Goal: Communication & Community: Answer question/provide support

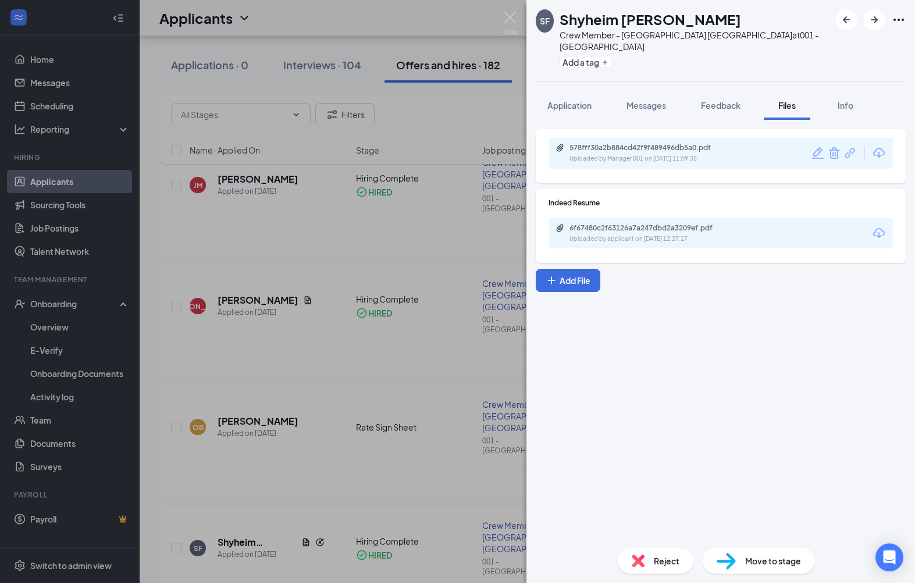
scroll to position [15, 0]
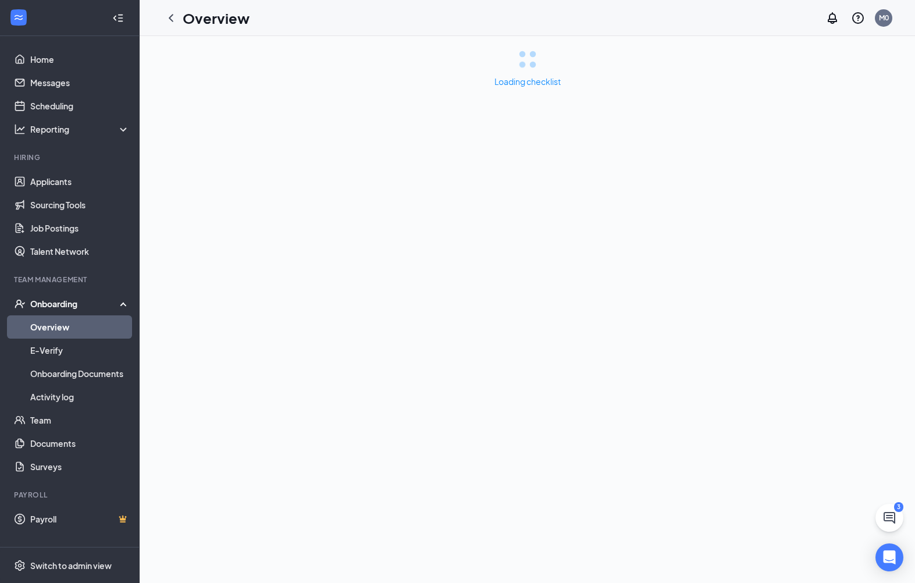
scroll to position [19, 0]
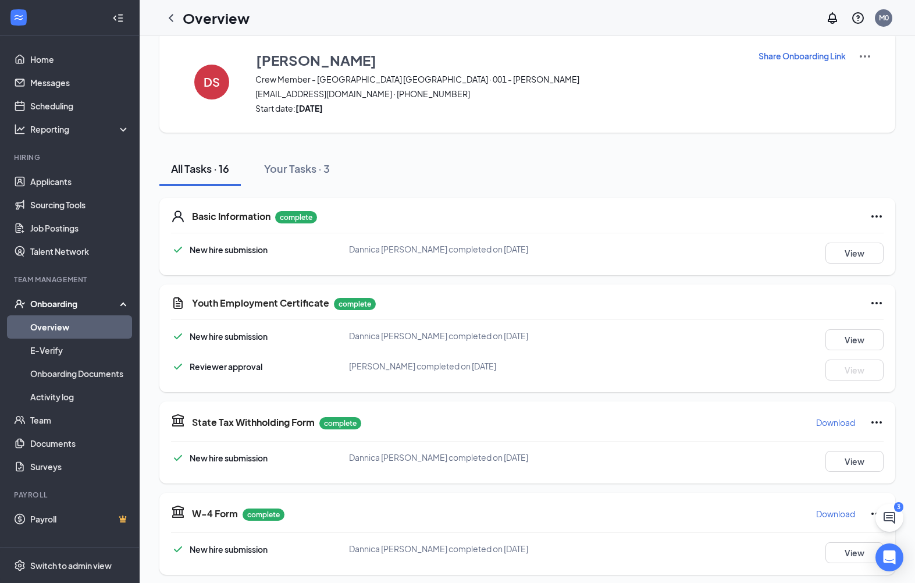
click at [887, 508] on button at bounding box center [889, 518] width 28 height 28
click at [707, 576] on div "Chat 3" at bounding box center [752, 568] width 178 height 19
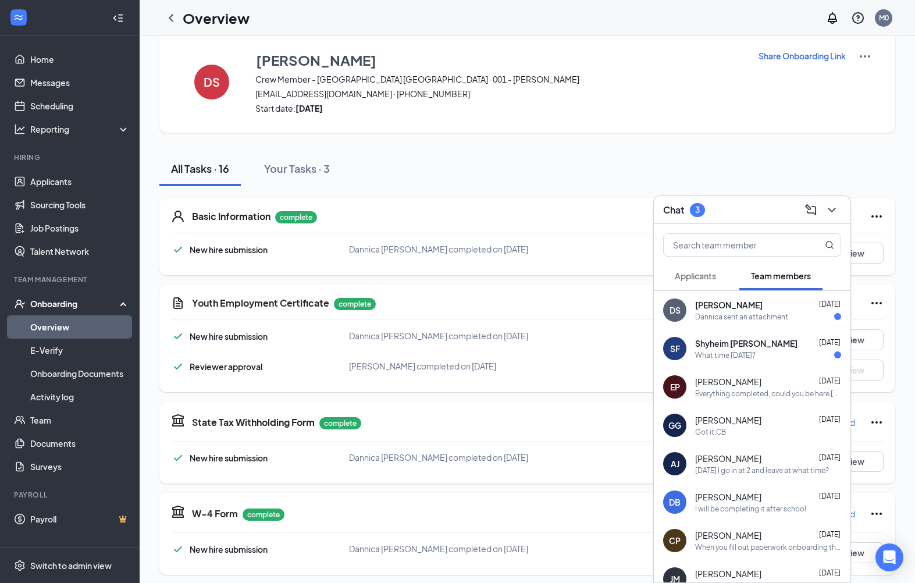
click at [783, 312] on div "Dannica sent an attachment" at bounding box center [741, 317] width 93 height 10
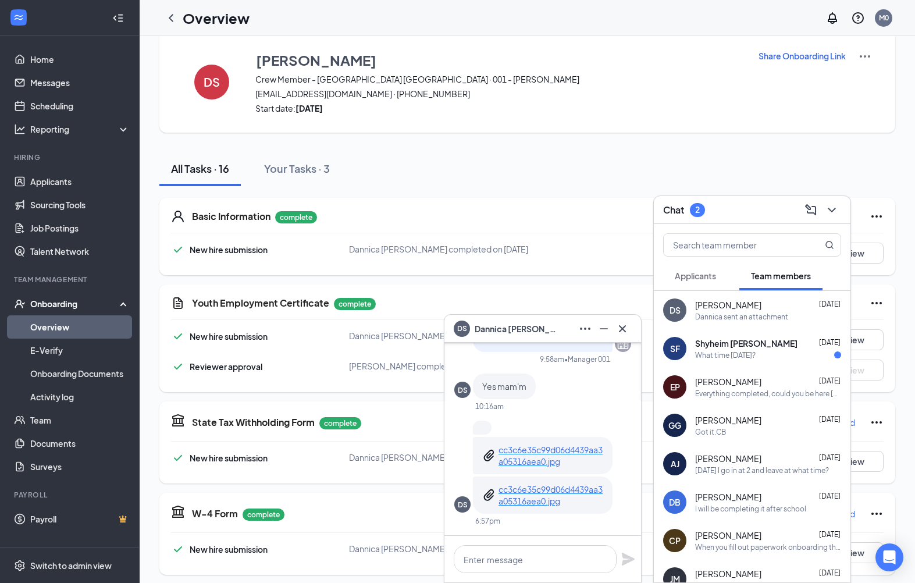
click at [619, 330] on icon "Cross" at bounding box center [622, 329] width 14 height 14
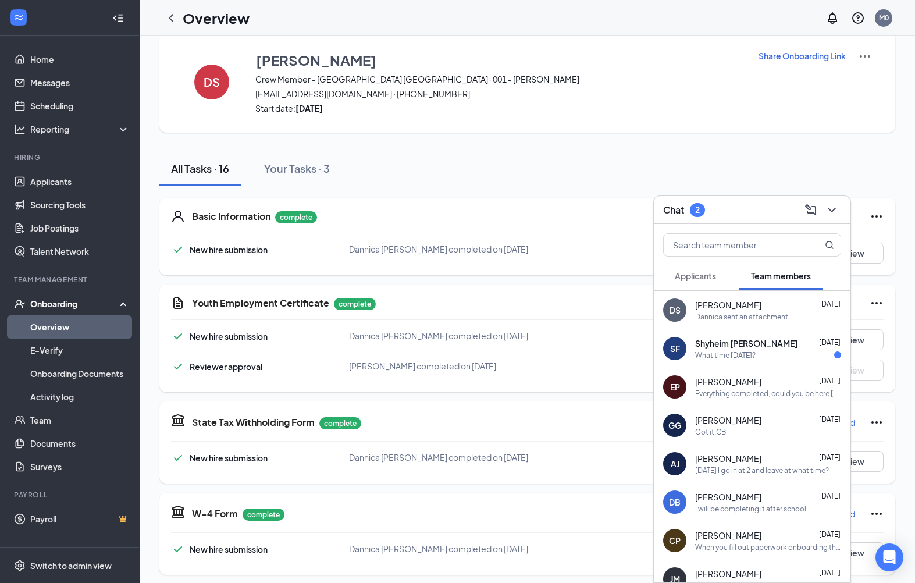
click at [840, 208] on button at bounding box center [831, 210] width 19 height 19
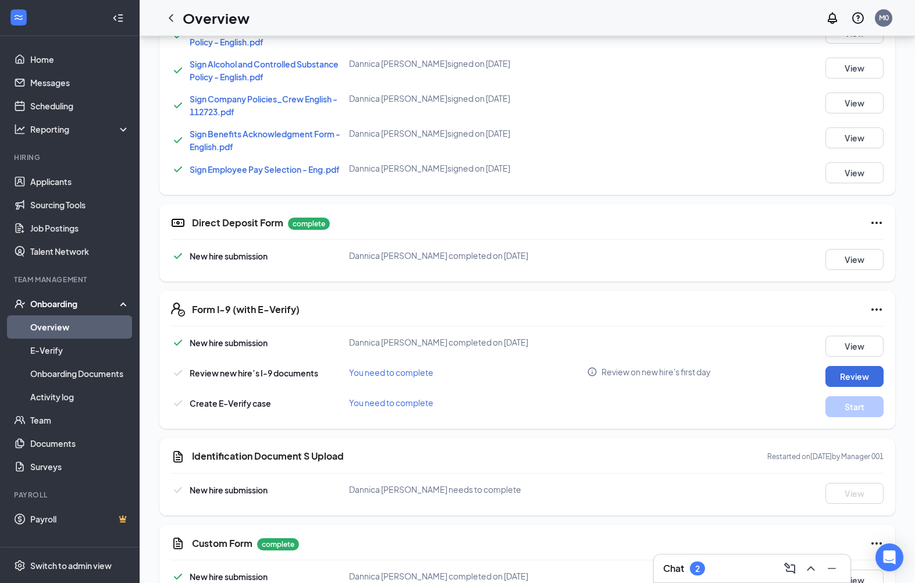
scroll to position [628, 0]
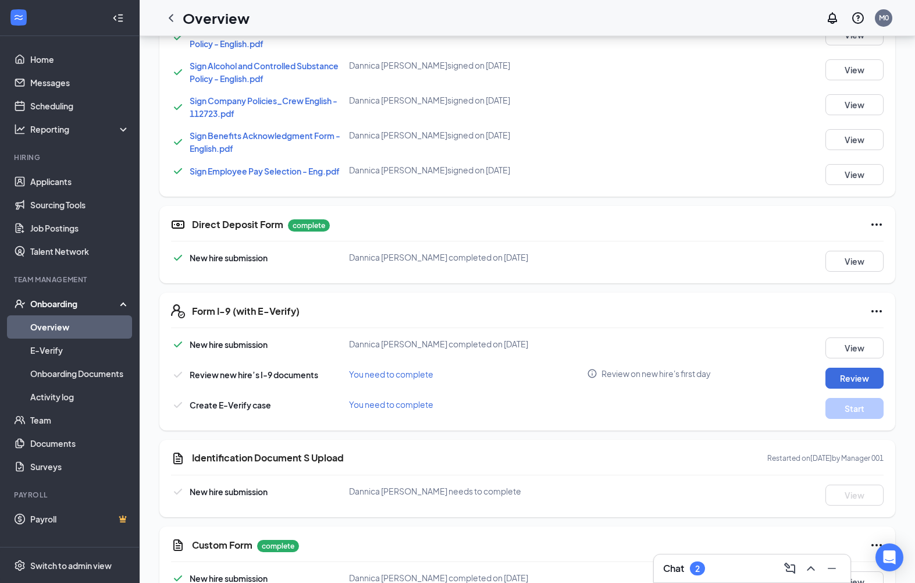
click at [200, 458] on h5 "Identification Document S Upload" at bounding box center [268, 457] width 152 height 13
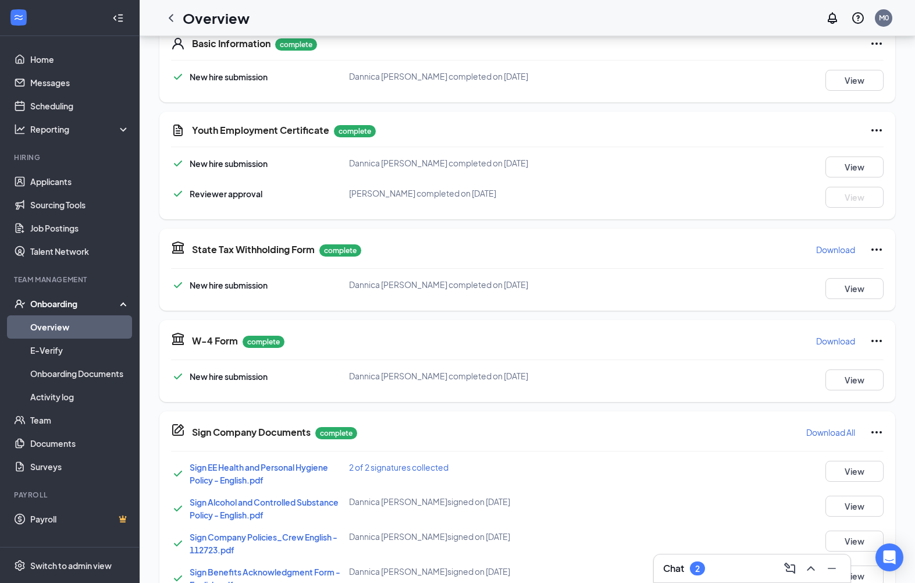
scroll to position [0, 0]
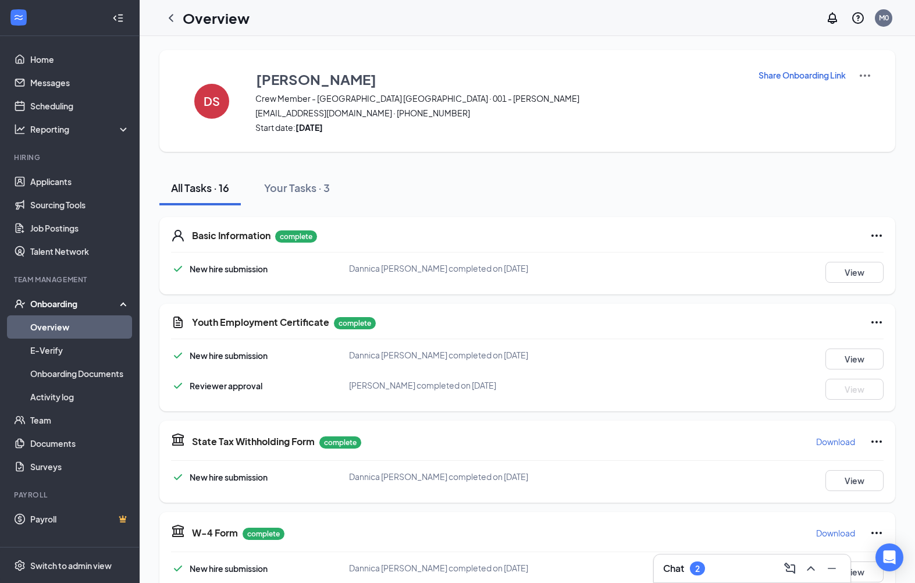
click at [34, 299] on div "Onboarding" at bounding box center [75, 304] width 90 height 12
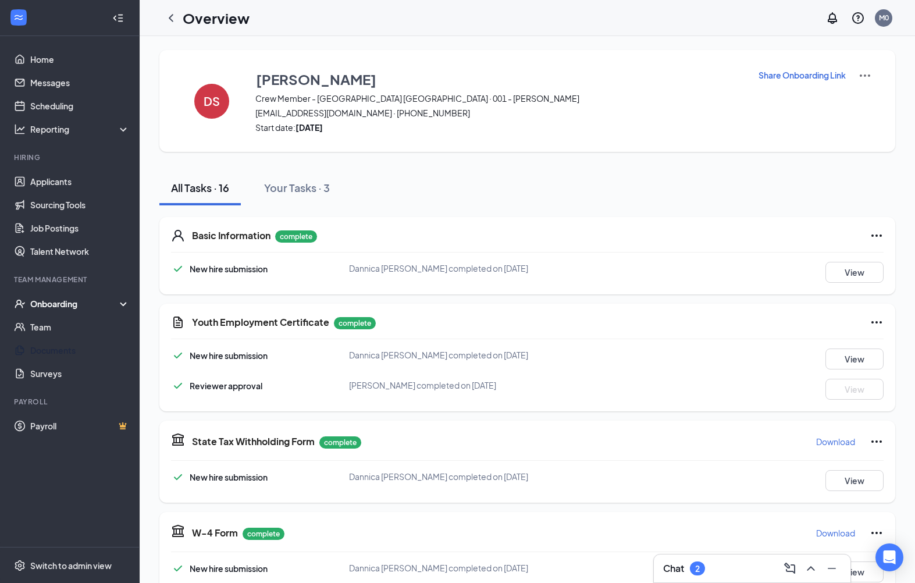
click at [51, 356] on link "Documents" at bounding box center [79, 349] width 99 height 23
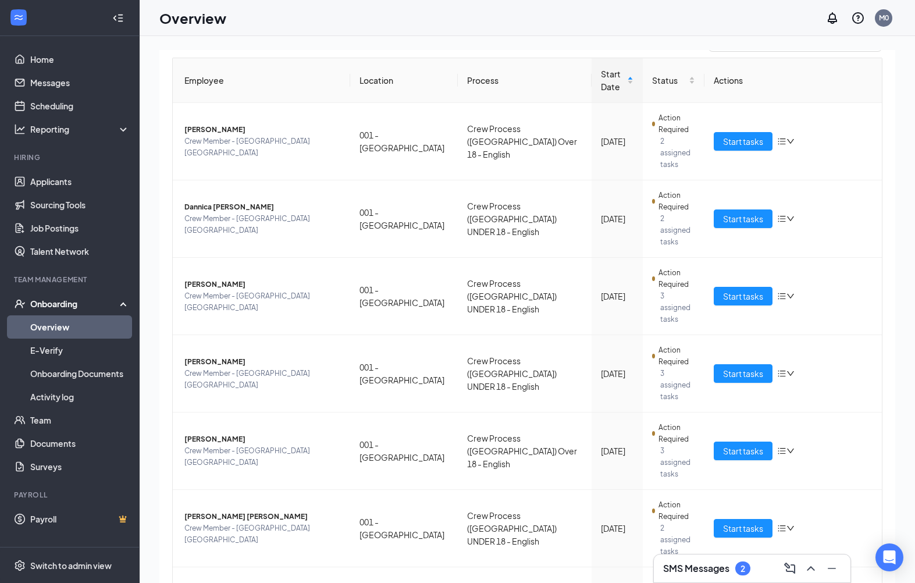
scroll to position [106, 0]
click at [227, 203] on span "Dannica [PERSON_NAME]" at bounding box center [262, 207] width 156 height 12
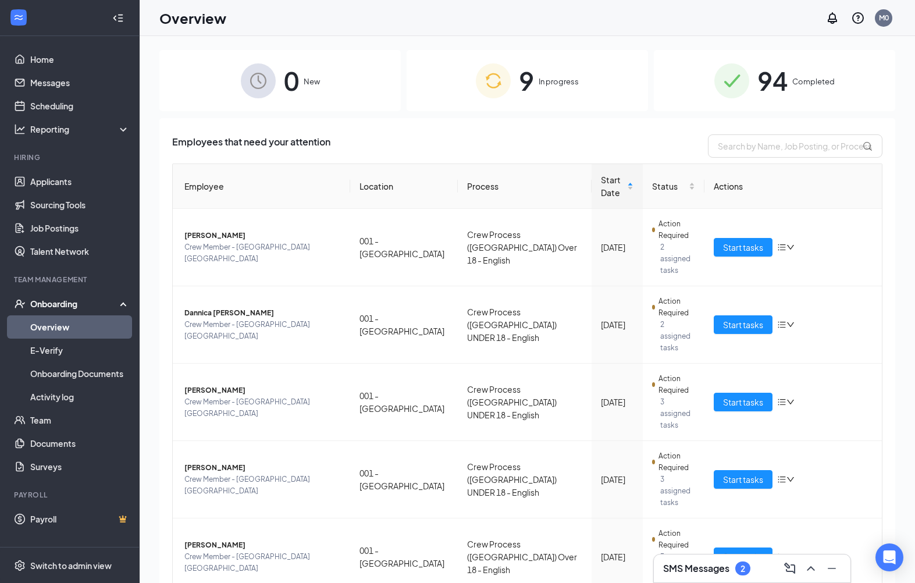
click at [743, 318] on span "Start tasks" at bounding box center [743, 324] width 40 height 13
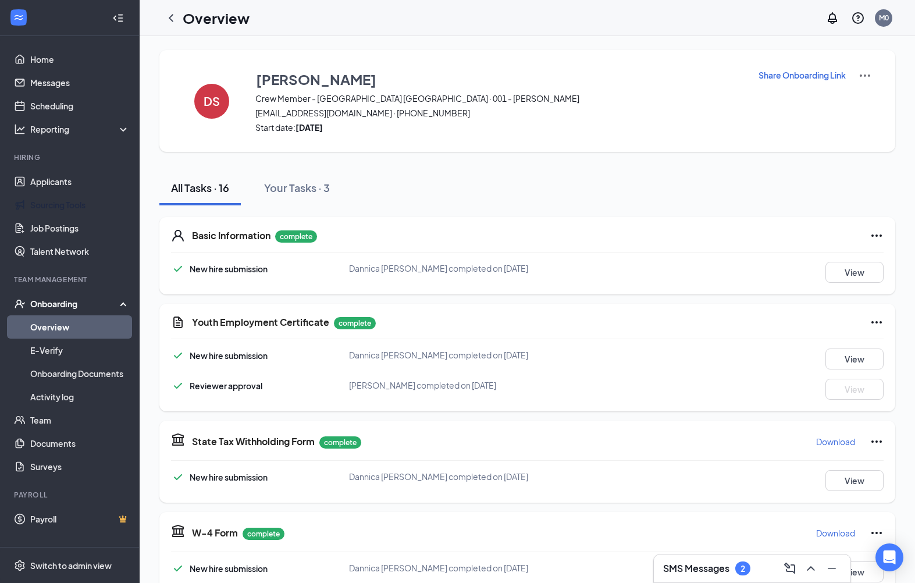
click at [67, 197] on link "Sourcing Tools" at bounding box center [79, 204] width 99 height 23
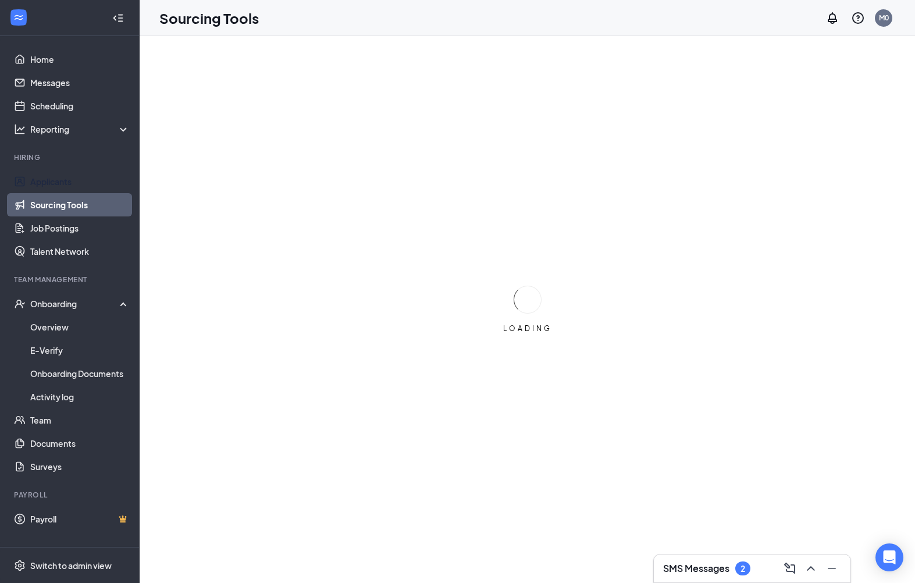
click at [72, 178] on link "Applicants" at bounding box center [79, 181] width 99 height 23
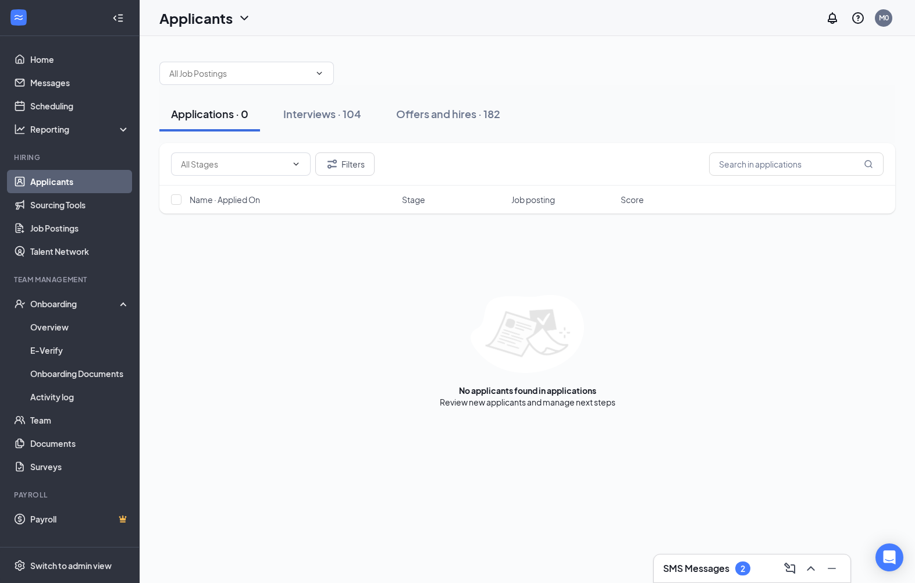
click at [44, 177] on link "Applicants" at bounding box center [79, 181] width 99 height 23
click at [62, 177] on link "Applicants" at bounding box center [79, 181] width 99 height 23
click at [473, 116] on div "Offers and hires · 182" at bounding box center [448, 113] width 104 height 15
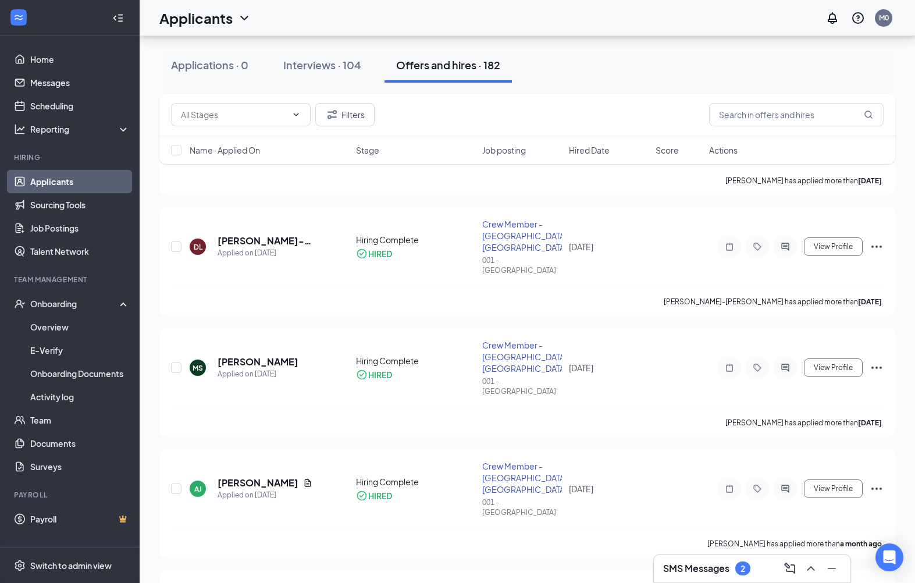
scroll to position [1593, 0]
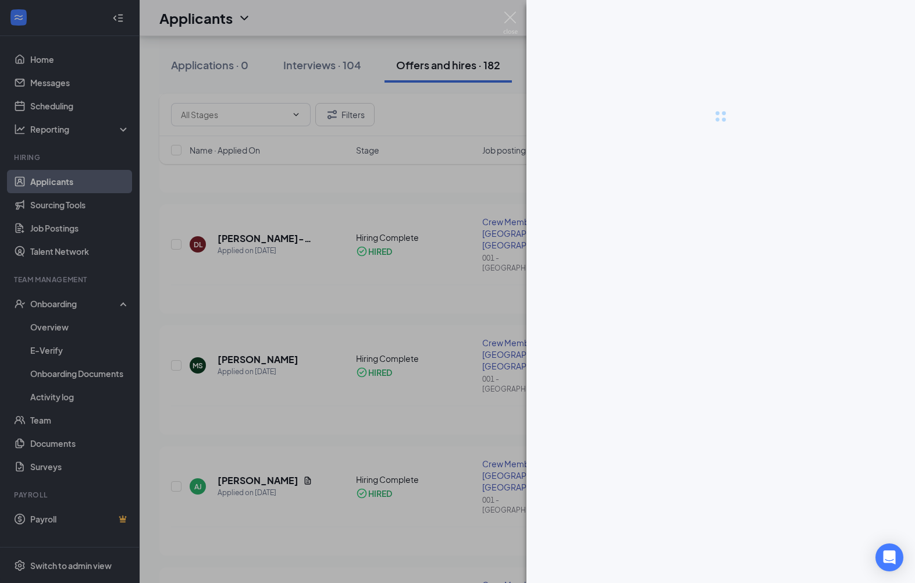
click at [786, 451] on div at bounding box center [720, 291] width 388 height 583
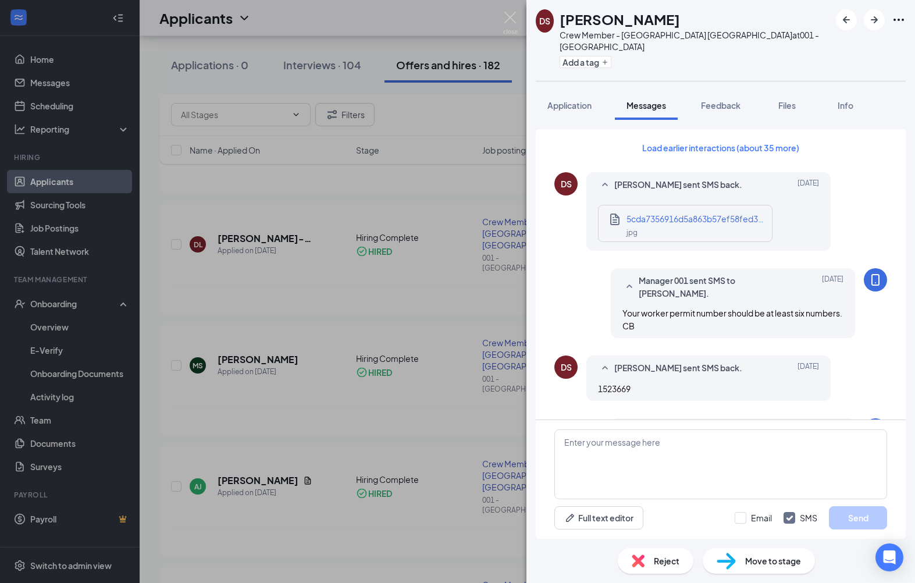
click at [810, 106] on button "Files" at bounding box center [787, 105] width 47 height 29
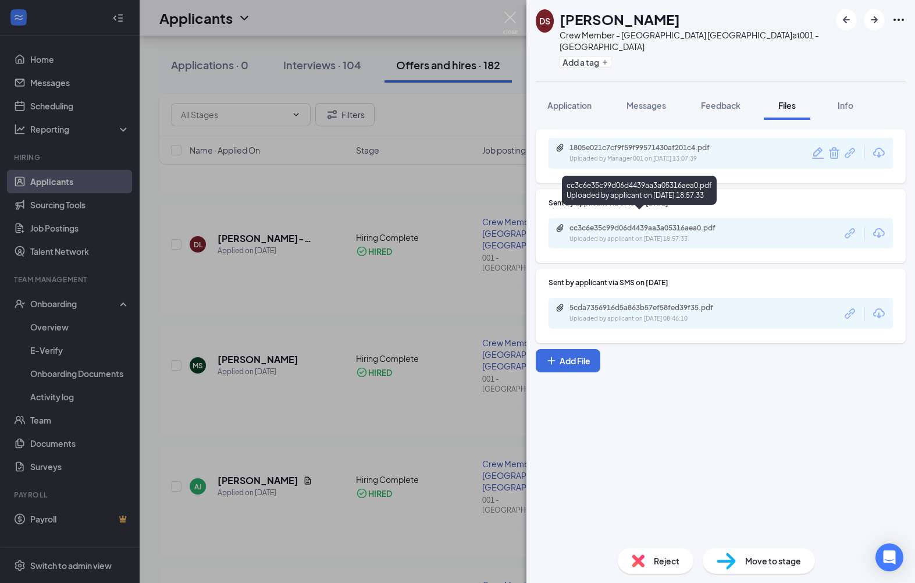
click at [668, 234] on div "Uploaded by applicant on Sep 15, 2025 at 18:57:33" at bounding box center [656, 238] width 174 height 9
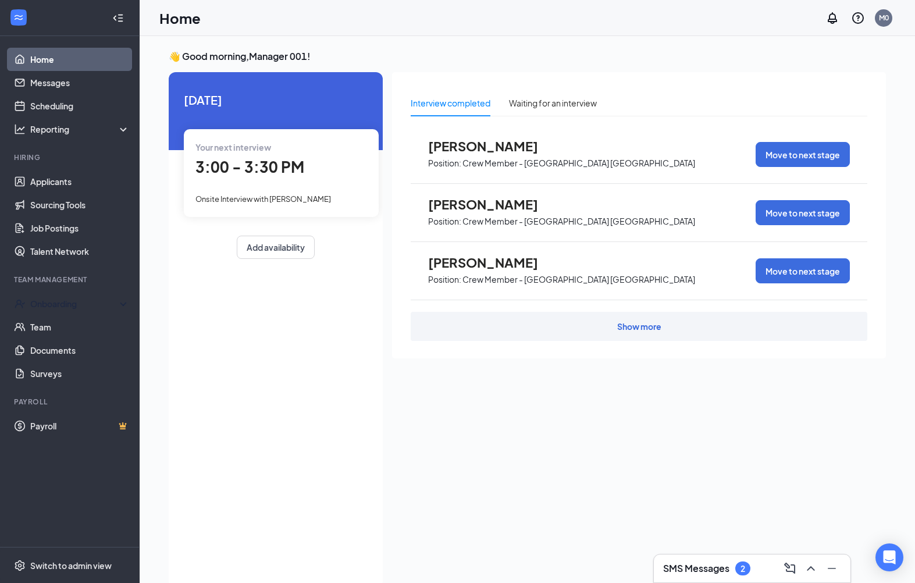
click at [59, 304] on div "Onboarding" at bounding box center [75, 304] width 90 height 12
click at [41, 326] on link "Overview" at bounding box center [79, 326] width 99 height 23
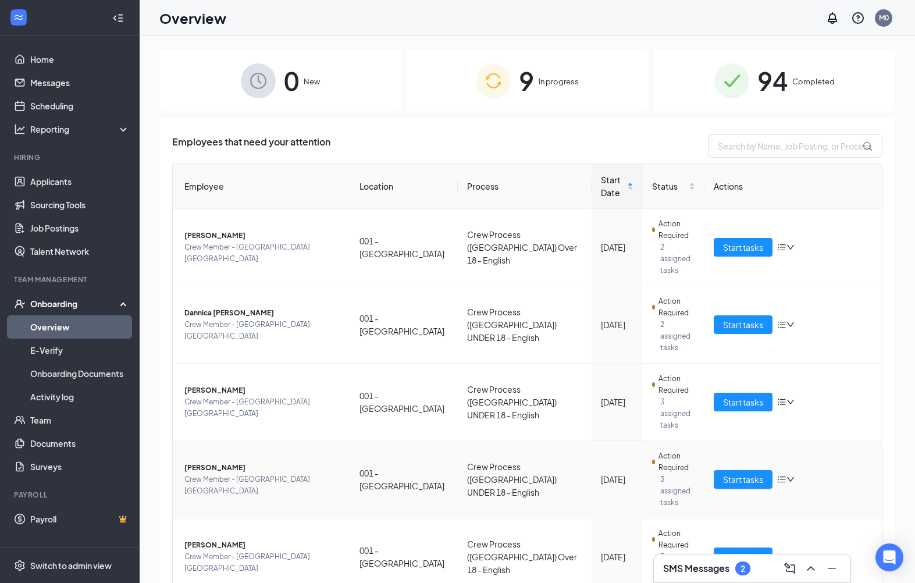
click at [208, 473] on span "Crew Member - [GEOGRAPHIC_DATA] [GEOGRAPHIC_DATA]" at bounding box center [262, 484] width 156 height 23
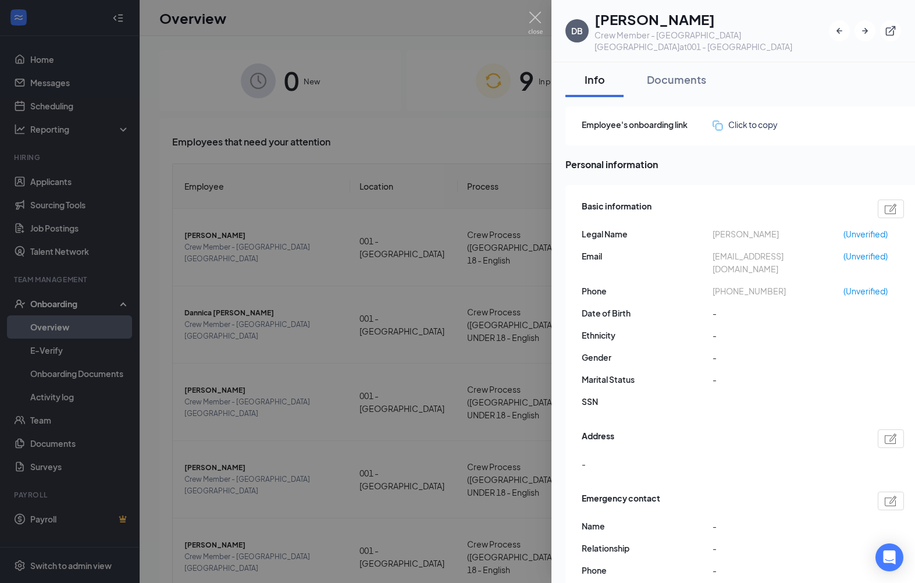
click at [303, 446] on div at bounding box center [457, 291] width 915 height 583
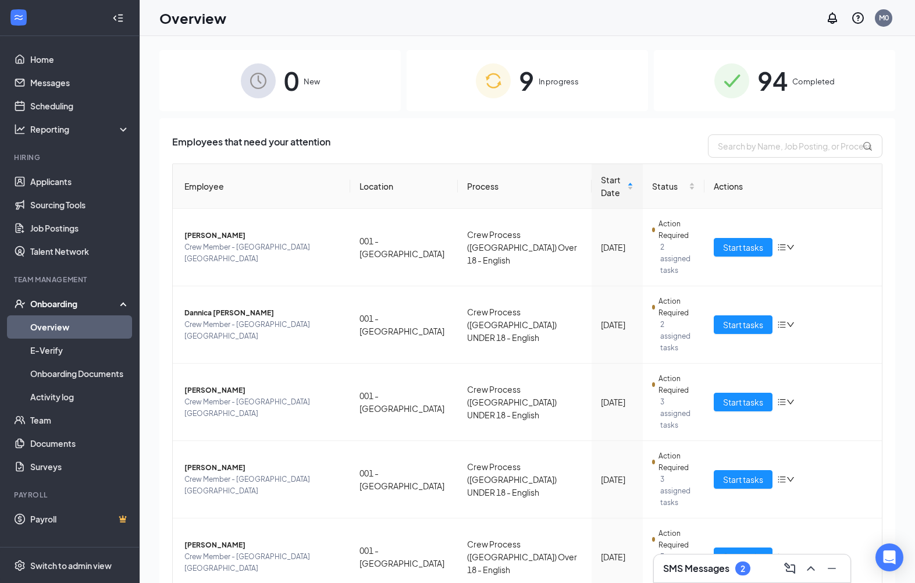
click at [755, 473] on span "Start tasks" at bounding box center [743, 479] width 40 height 13
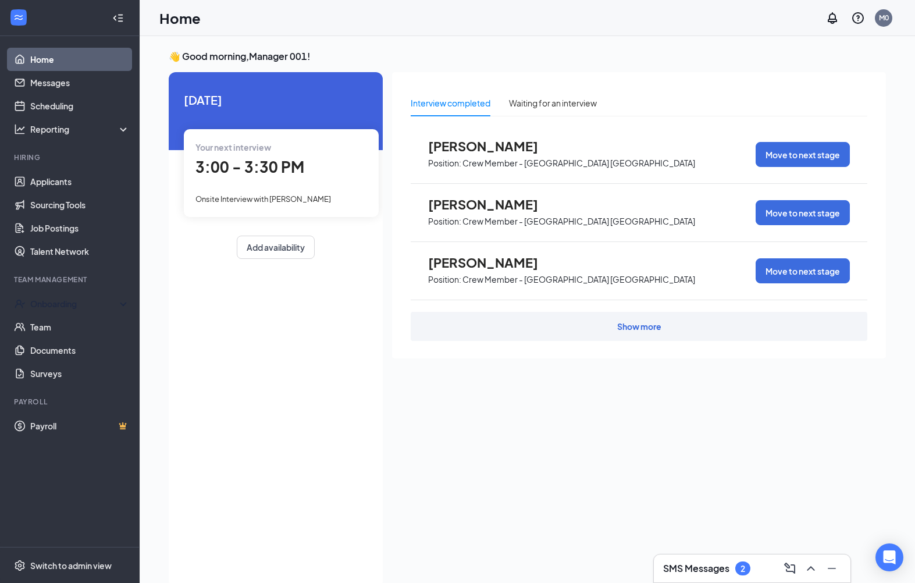
click at [88, 311] on div "Onboarding" at bounding box center [70, 303] width 140 height 23
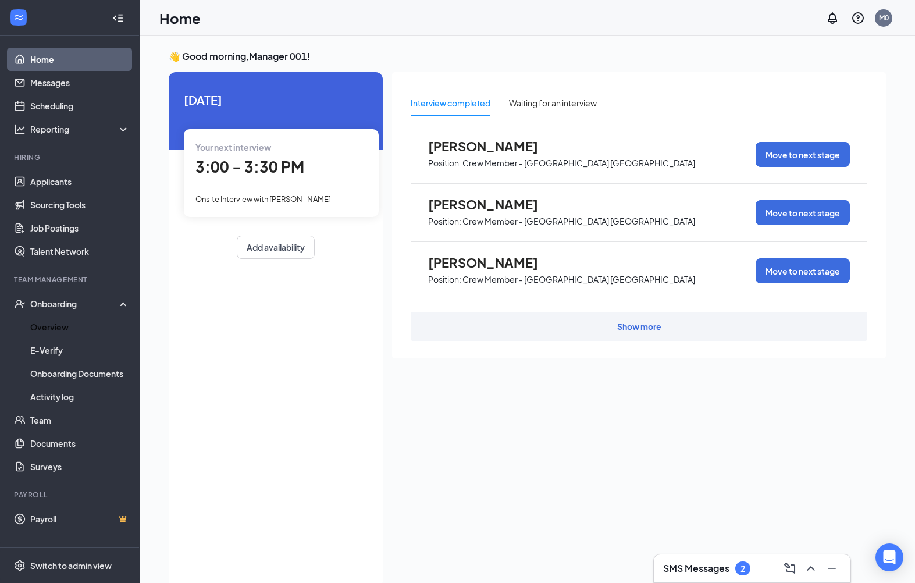
click at [69, 329] on link "Overview" at bounding box center [79, 326] width 99 height 23
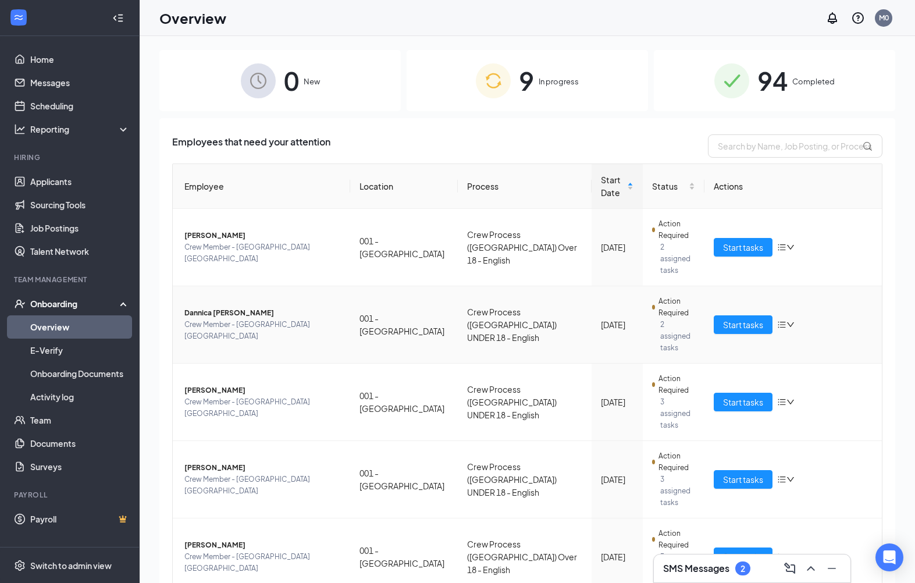
click at [783, 320] on icon "bars" at bounding box center [781, 324] width 9 height 9
click at [865, 239] on div "Start tasks" at bounding box center [793, 247] width 159 height 19
click at [255, 307] on span "Dannica [PERSON_NAME]" at bounding box center [262, 313] width 156 height 12
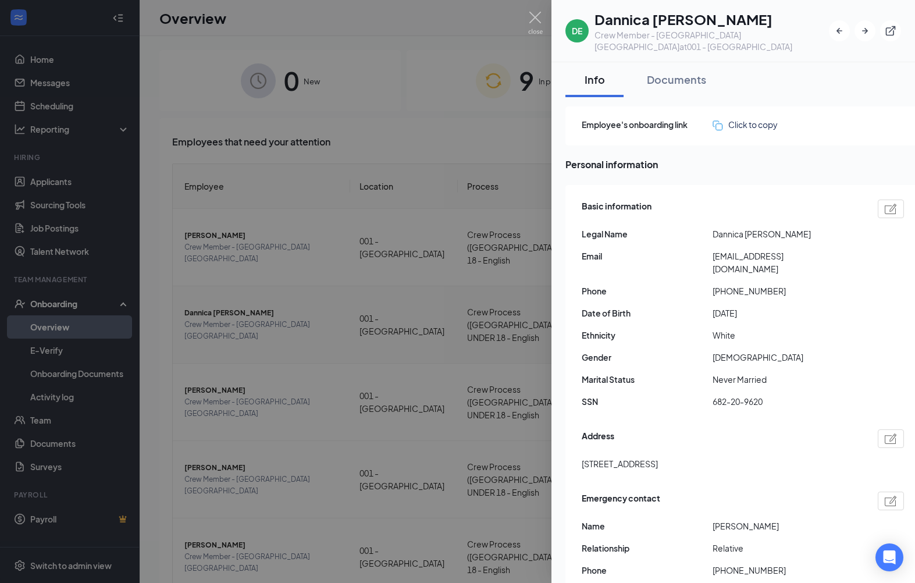
click at [426, 94] on div at bounding box center [457, 291] width 915 height 583
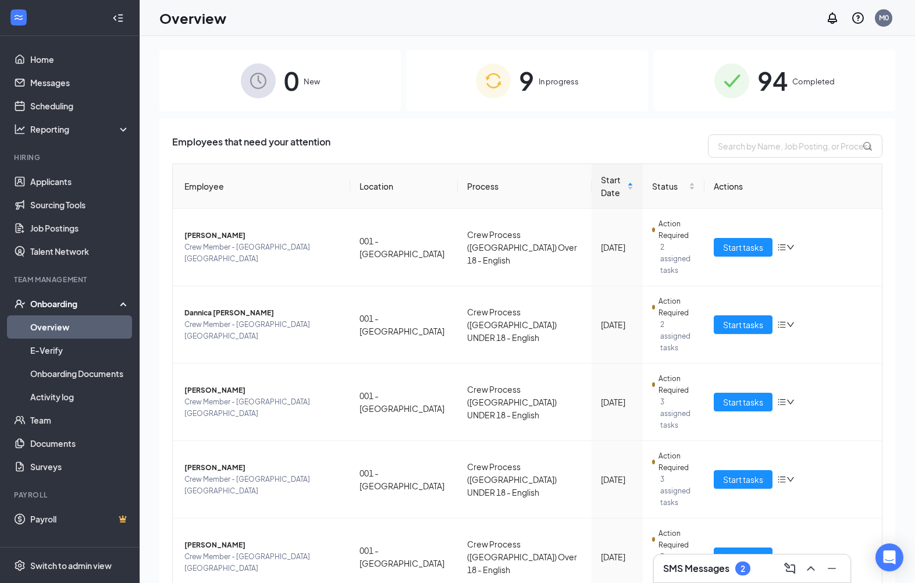
click at [754, 298] on td "Start tasks" at bounding box center [792, 324] width 177 height 77
click at [752, 318] on span "Start tasks" at bounding box center [743, 324] width 40 height 13
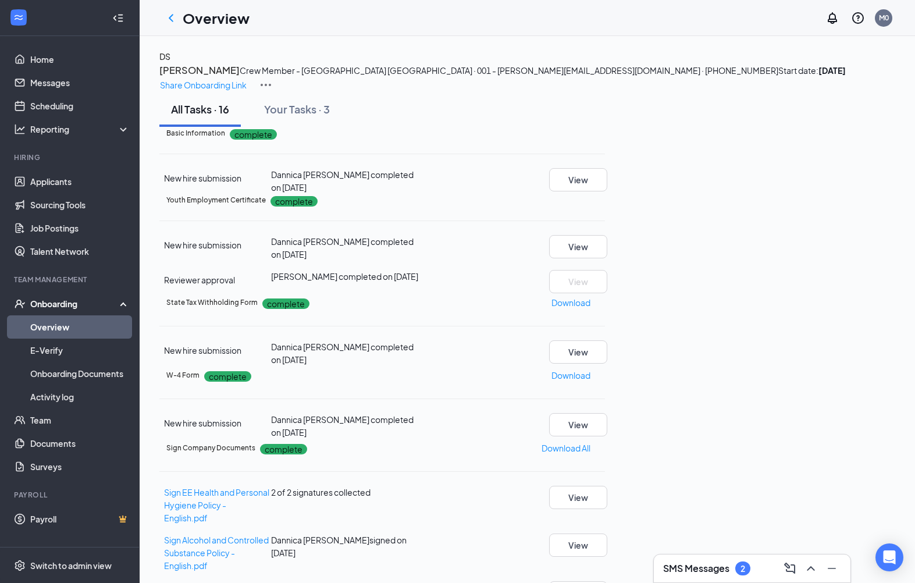
click at [564, 76] on span "[EMAIL_ADDRESS][DOMAIN_NAME] · [PHONE_NUMBER]" at bounding box center [671, 70] width 215 height 10
click at [37, 308] on div "Onboarding" at bounding box center [75, 304] width 90 height 12
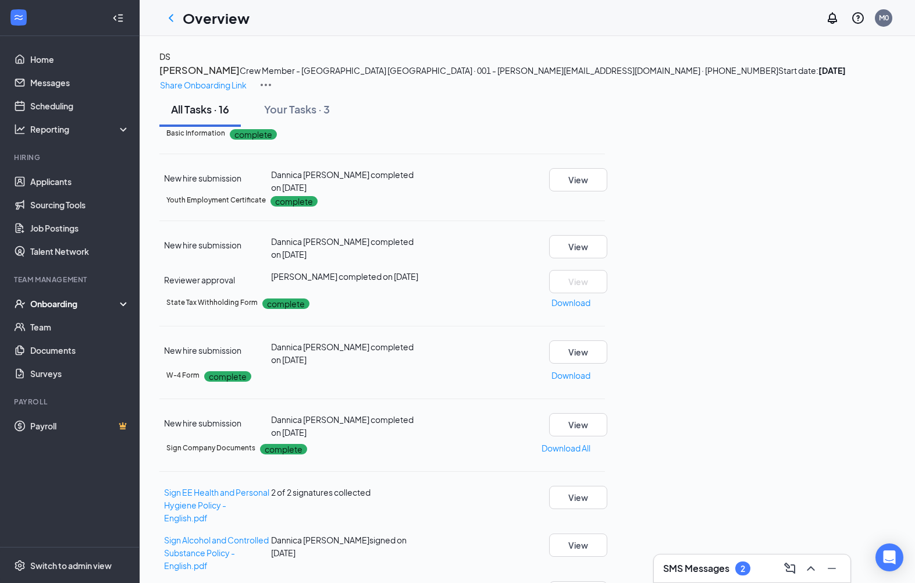
click at [35, 305] on div "Onboarding" at bounding box center [75, 304] width 90 height 12
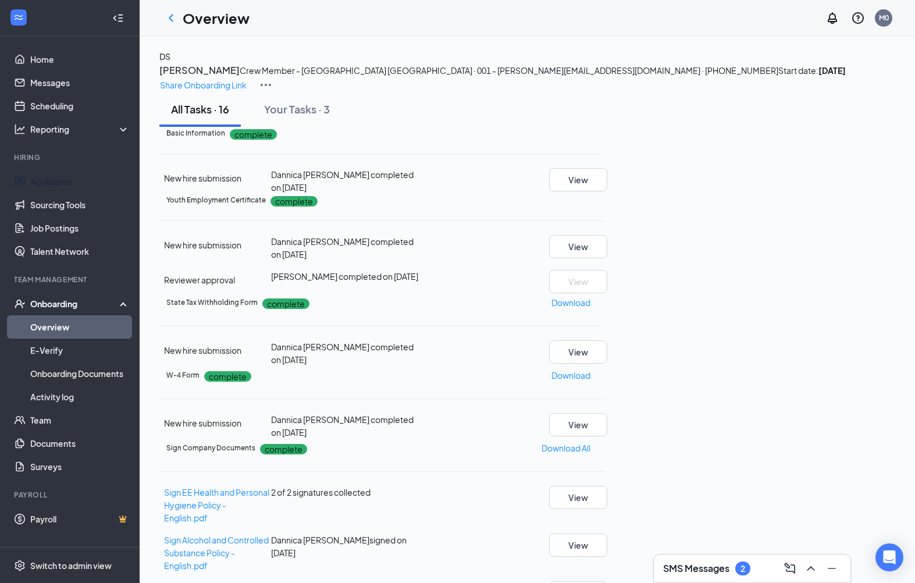
click at [55, 183] on link "Applicants" at bounding box center [79, 181] width 99 height 23
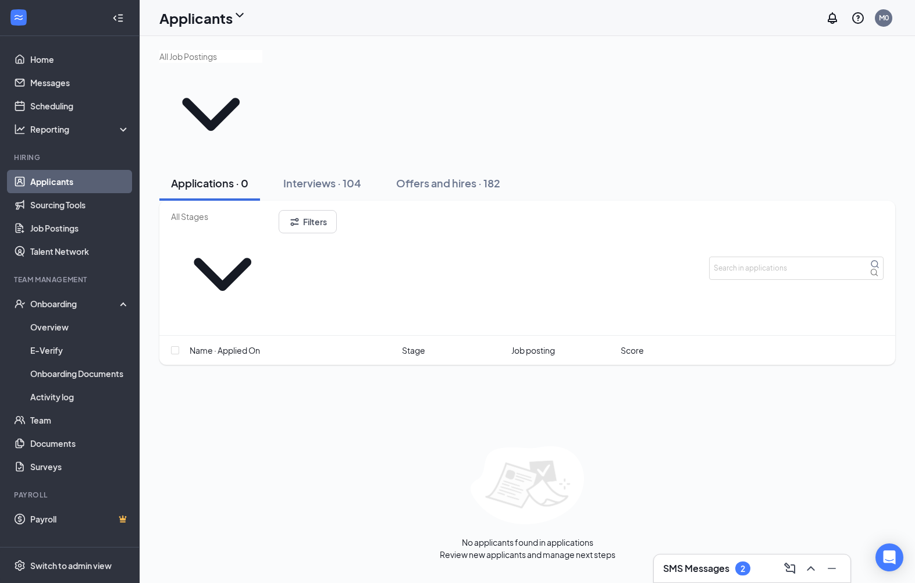
click at [38, 306] on div "Onboarding" at bounding box center [75, 304] width 90 height 12
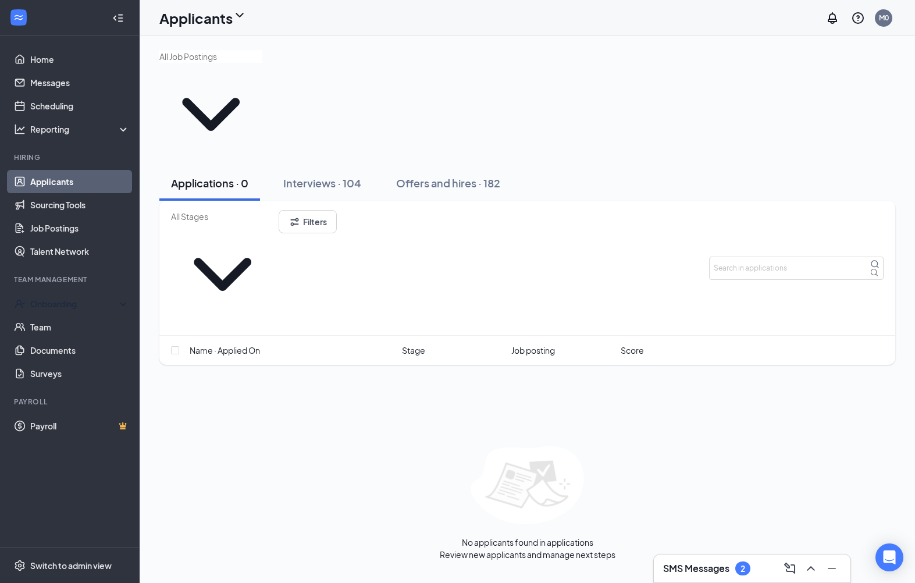
click at [39, 305] on div "Onboarding" at bounding box center [75, 304] width 90 height 12
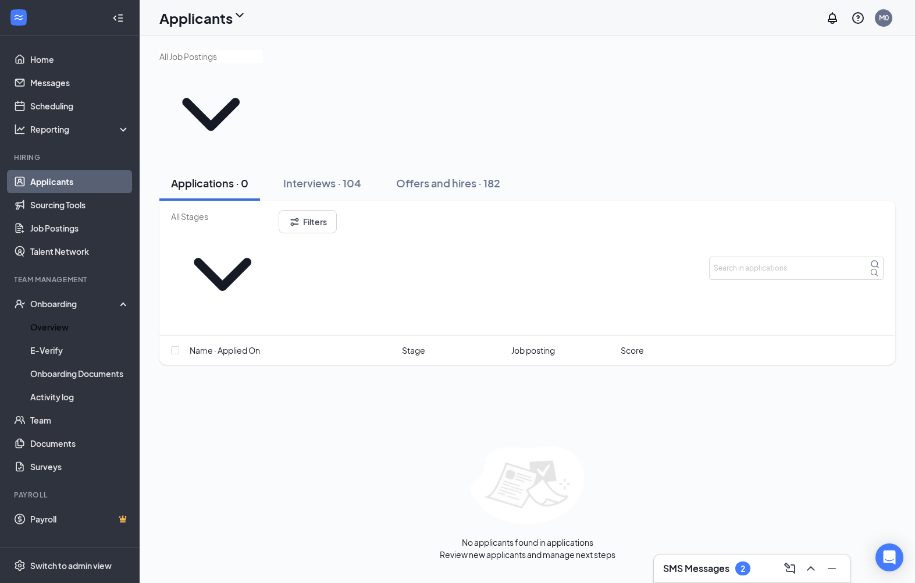
click at [54, 331] on link "Overview" at bounding box center [79, 326] width 99 height 23
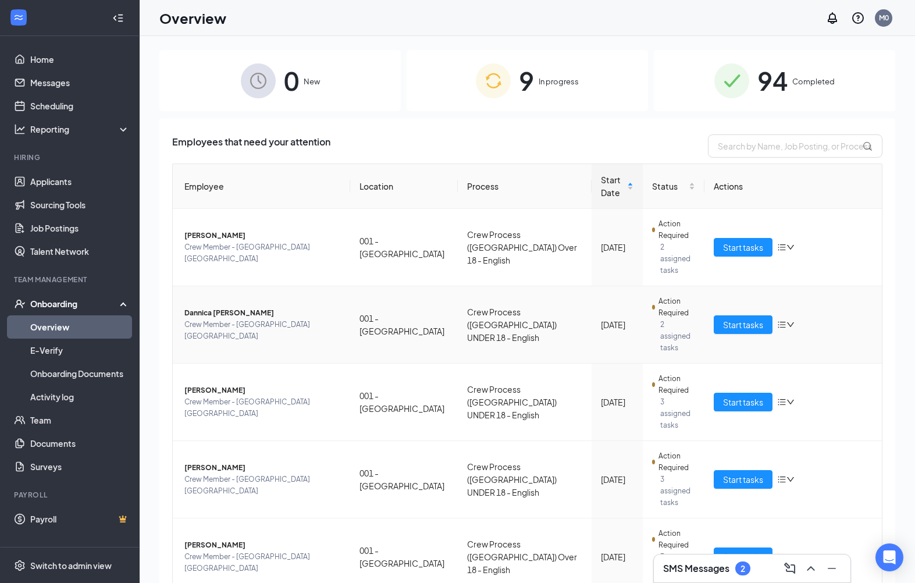
click at [237, 308] on span "Dannica [PERSON_NAME]" at bounding box center [262, 313] width 156 height 12
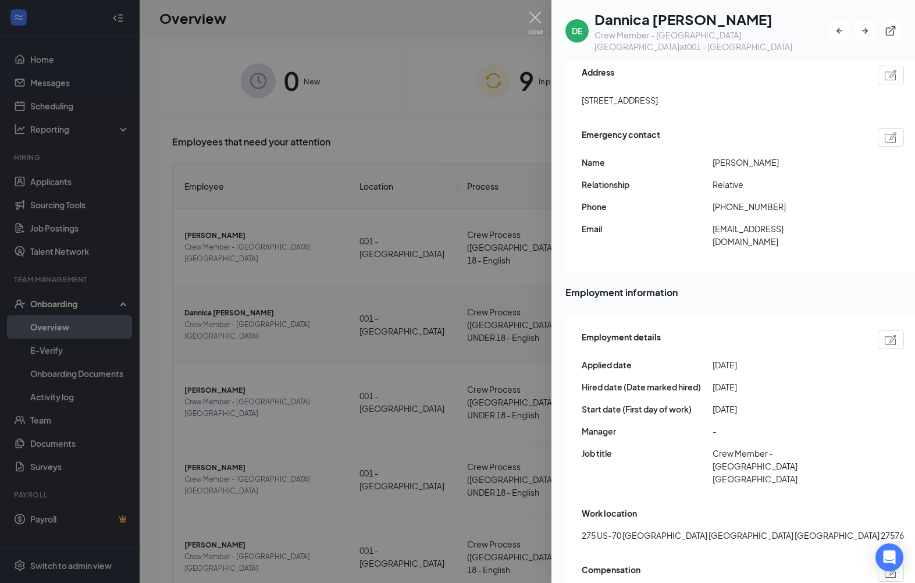
scroll to position [368, 0]
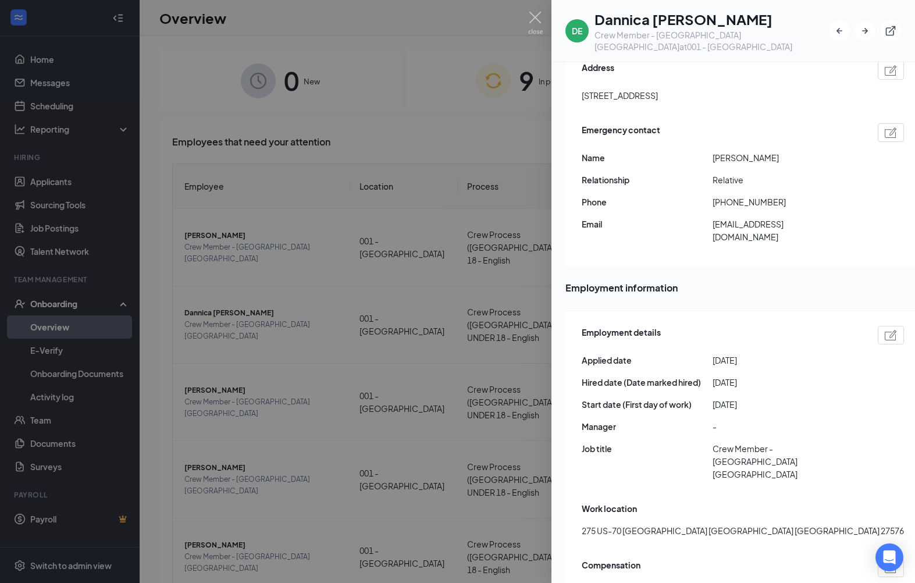
click at [885, 340] on img at bounding box center [891, 335] width 12 height 10
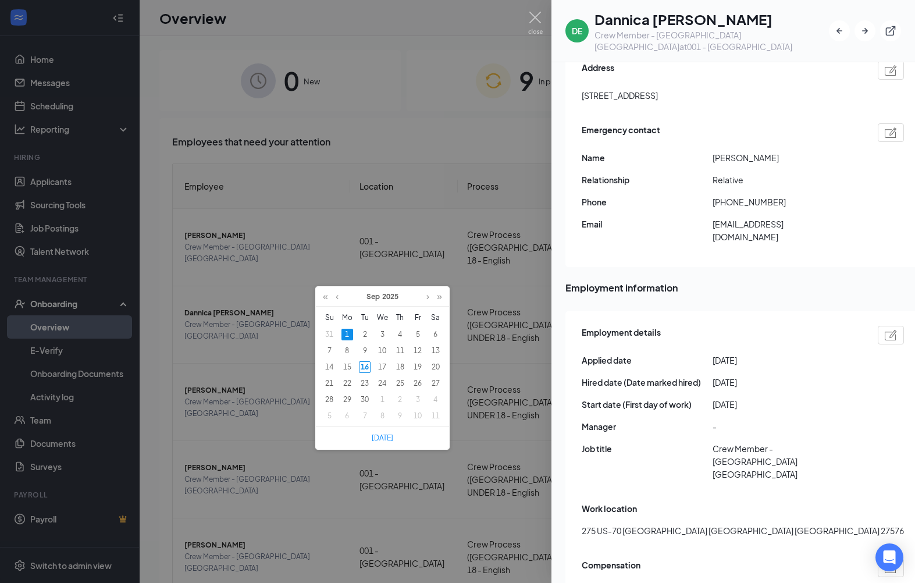
click at [440, 365] on div "20" at bounding box center [436, 367] width 12 height 12
type input "[DATE]"
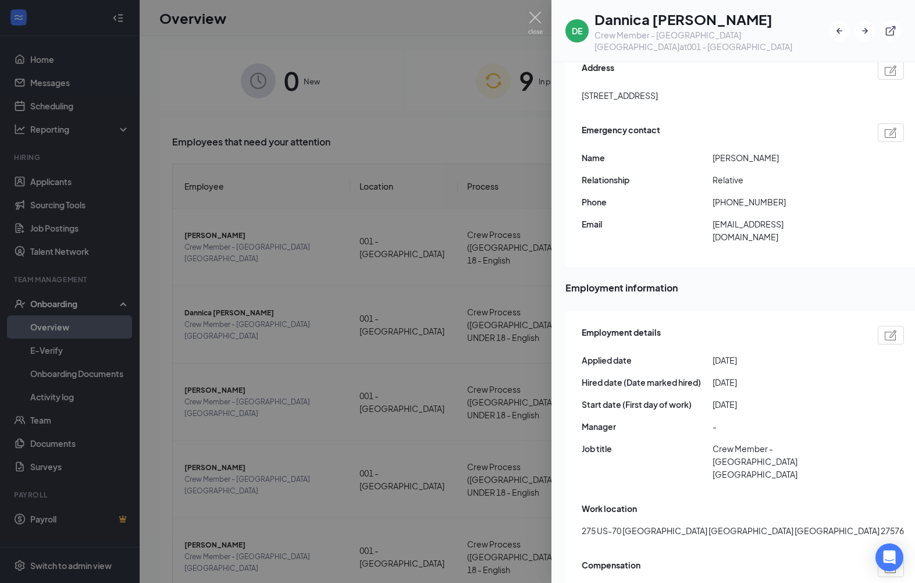
click at [381, 69] on div at bounding box center [457, 291] width 915 height 583
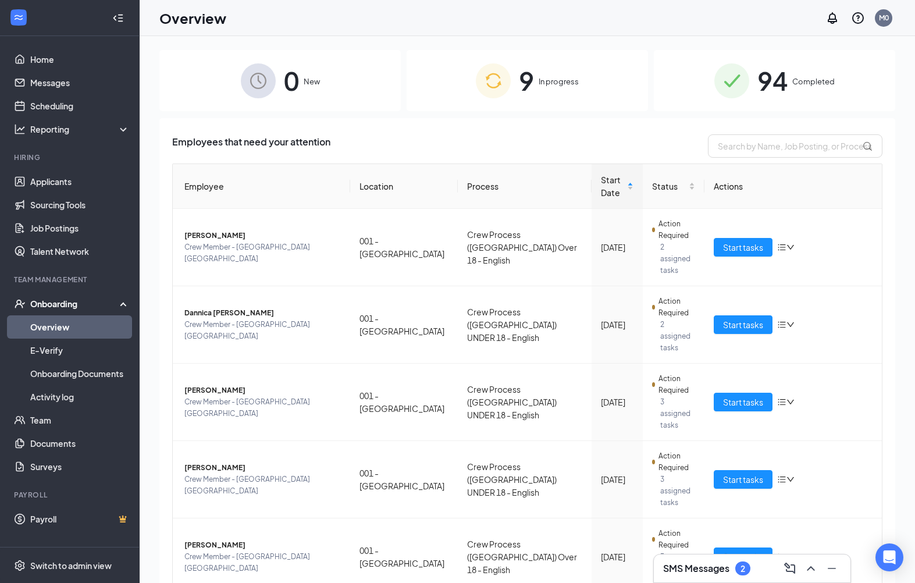
click at [748, 393] on button "Start tasks" at bounding box center [743, 402] width 59 height 19
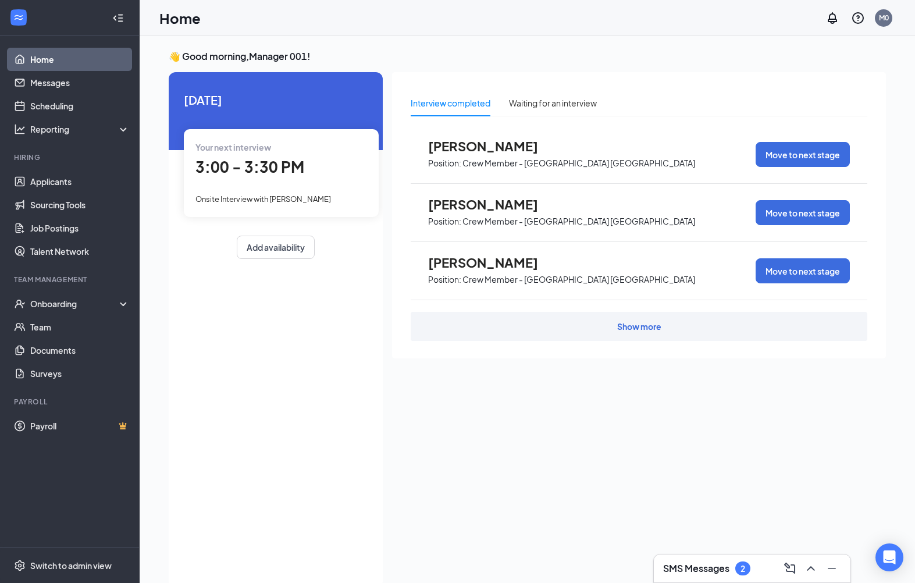
click at [59, 312] on div "Onboarding" at bounding box center [70, 303] width 140 height 23
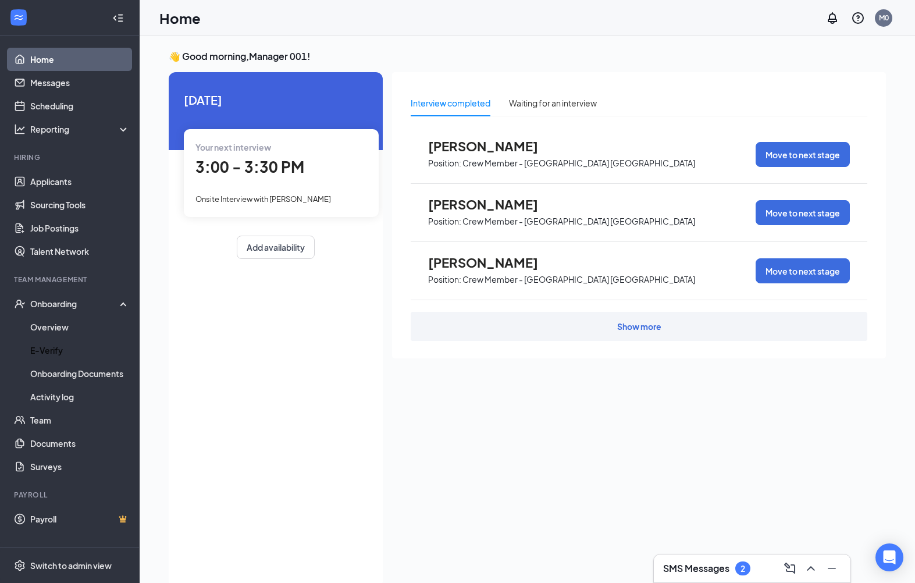
click at [47, 339] on link "E-Verify" at bounding box center [79, 349] width 99 height 23
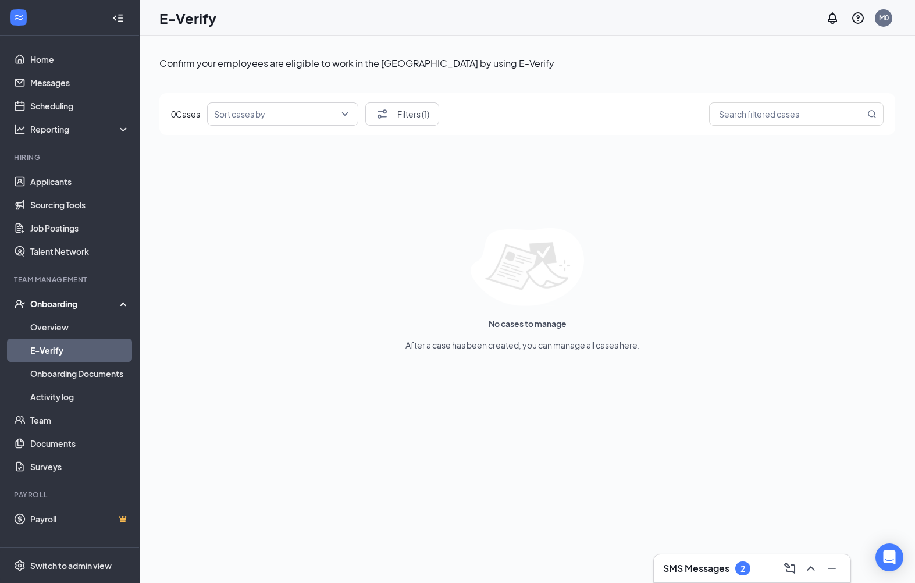
click at [48, 309] on div "Onboarding" at bounding box center [75, 304] width 90 height 12
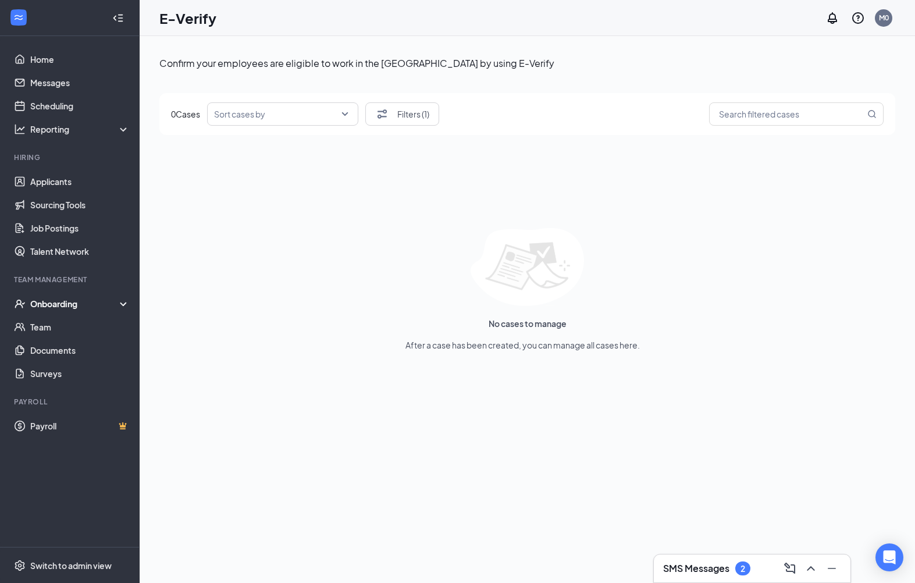
click at [37, 308] on div "Onboarding" at bounding box center [75, 304] width 90 height 12
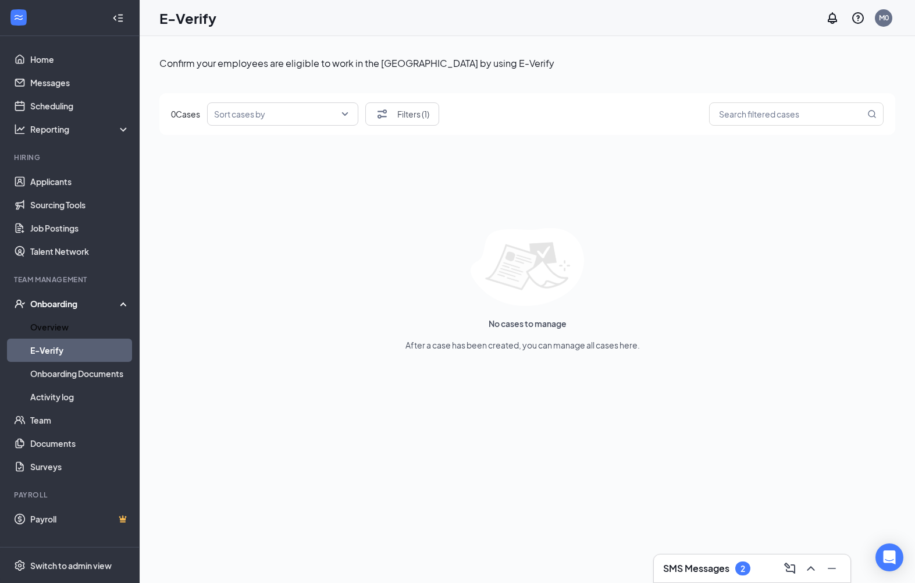
click at [48, 328] on link "Overview" at bounding box center [79, 326] width 99 height 23
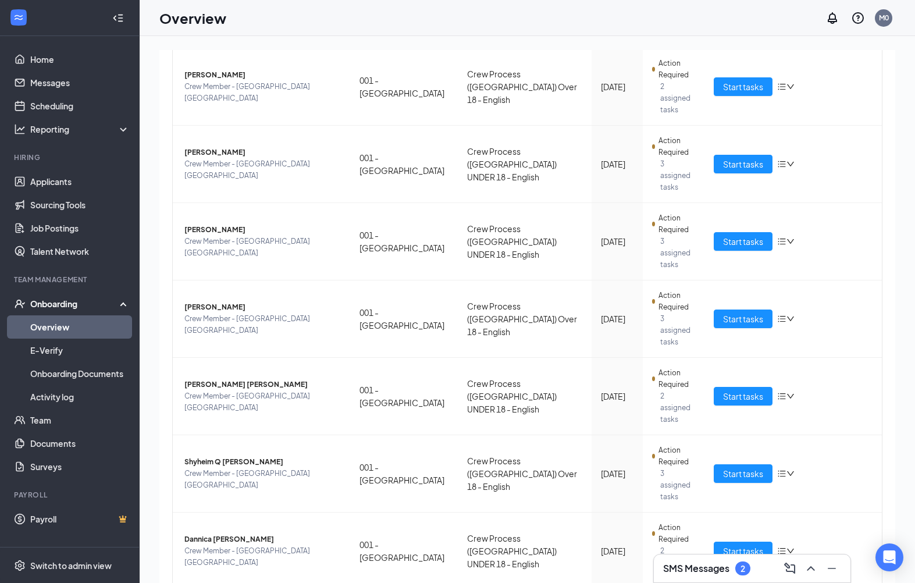
scroll to position [161, 0]
click at [752, 389] on span "Start tasks" at bounding box center [743, 395] width 40 height 13
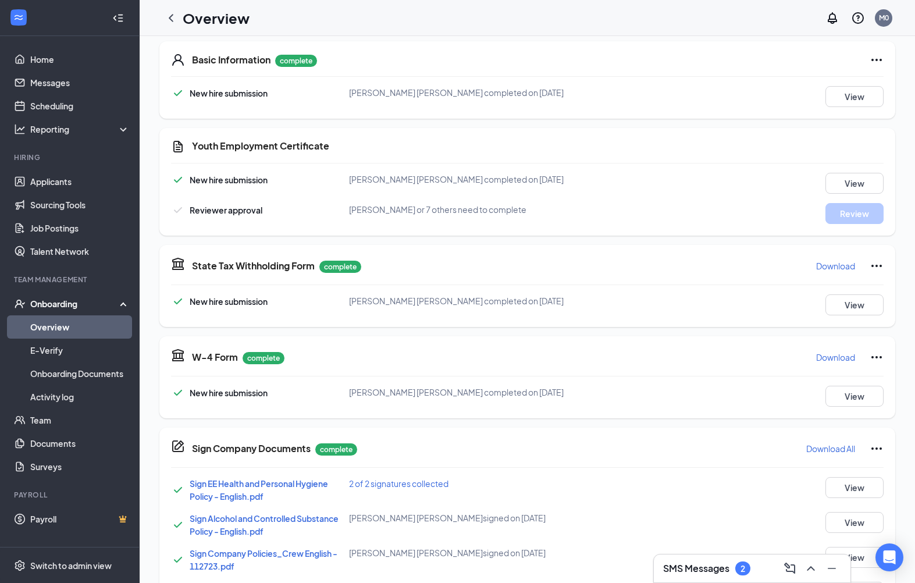
scroll to position [167, 0]
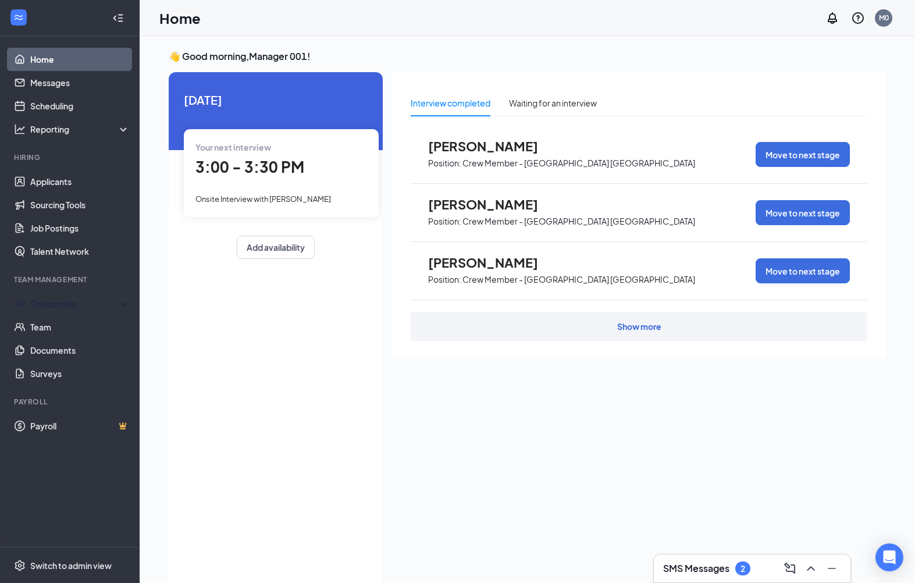
click at [33, 308] on div "Onboarding" at bounding box center [75, 304] width 90 height 12
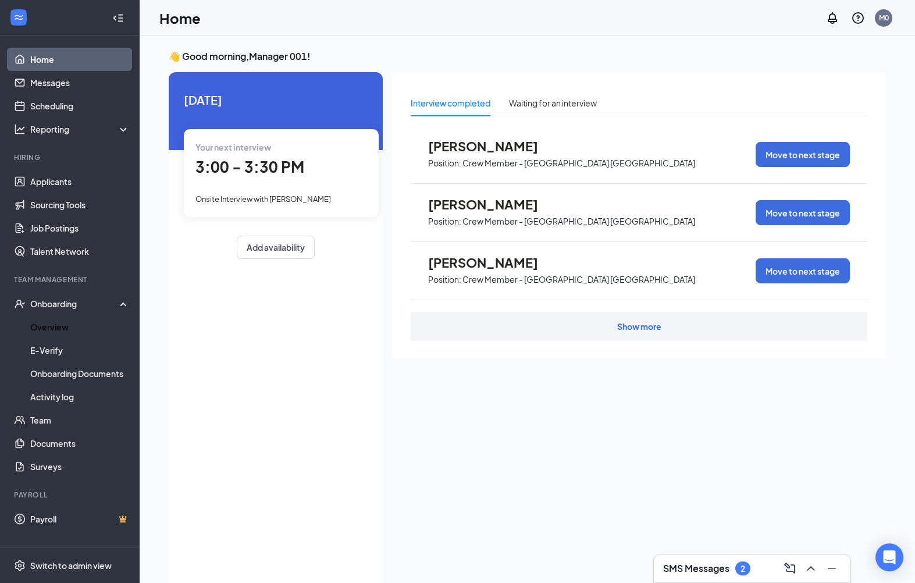
click at [49, 337] on link "Overview" at bounding box center [79, 326] width 99 height 23
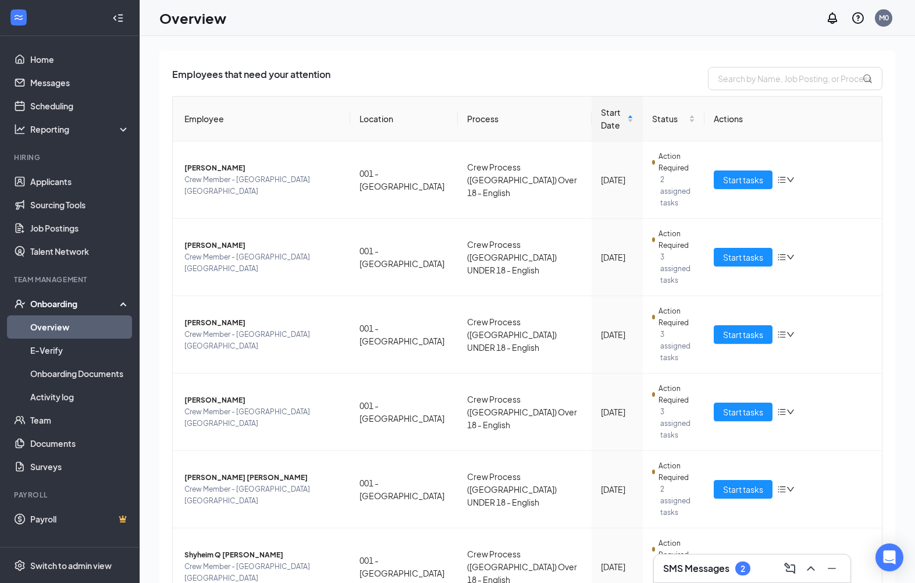
scroll to position [74, 0]
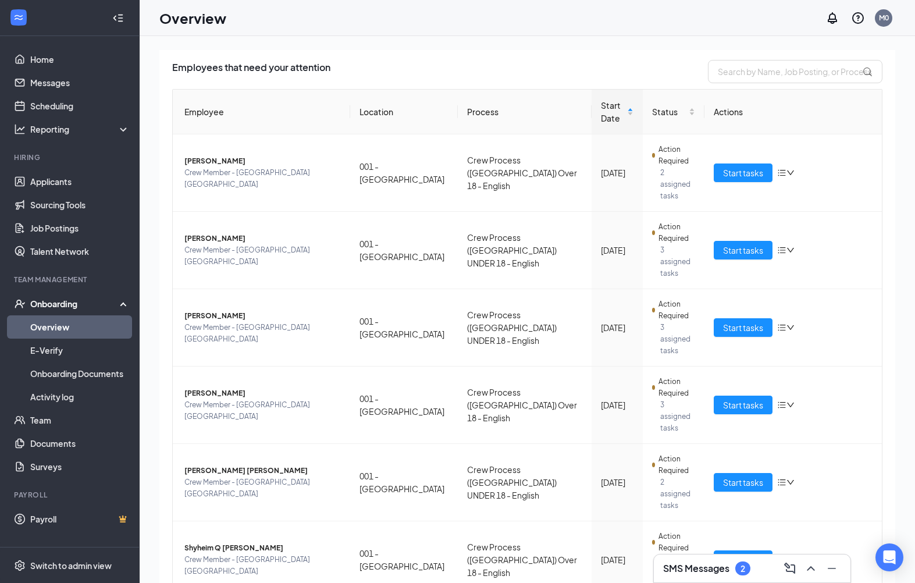
click at [745, 398] on span "Start tasks" at bounding box center [743, 404] width 40 height 13
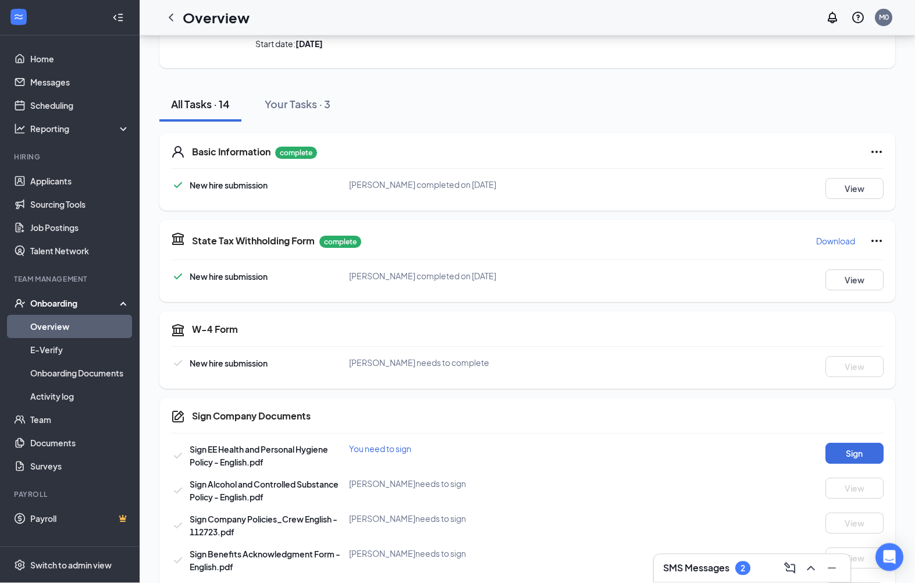
scroll to position [83, 0]
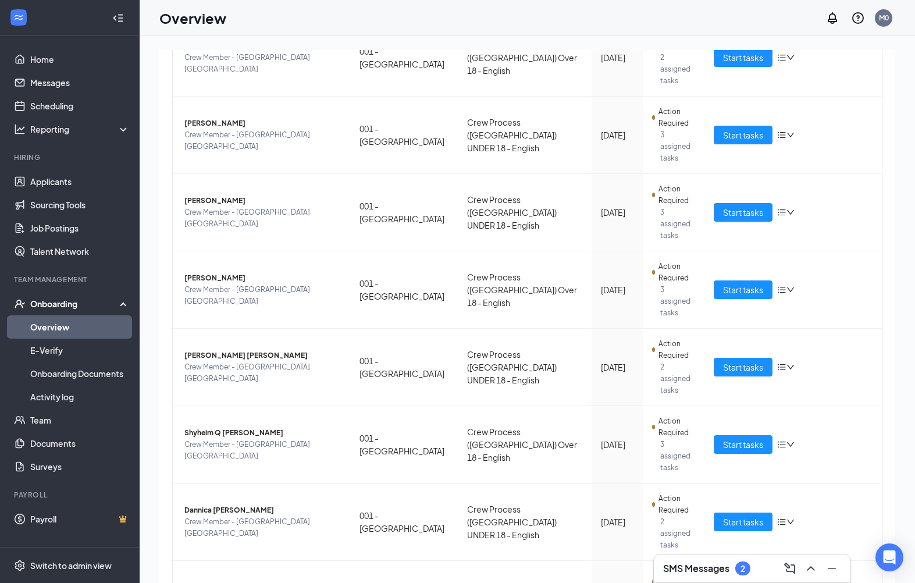
scroll to position [190, 0]
click at [745, 437] on span "Start tasks" at bounding box center [743, 443] width 40 height 13
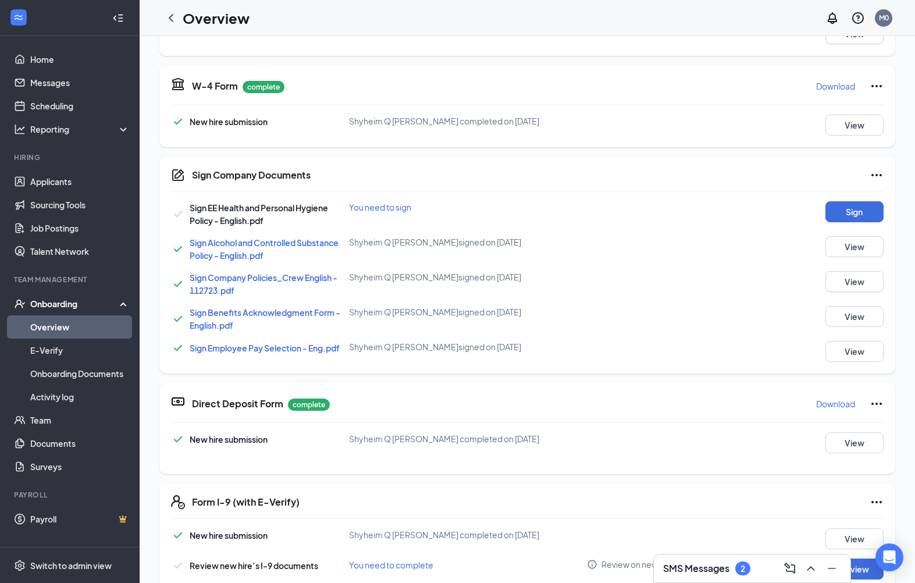
scroll to position [330, 0]
click at [853, 213] on button "Sign" at bounding box center [854, 211] width 58 height 21
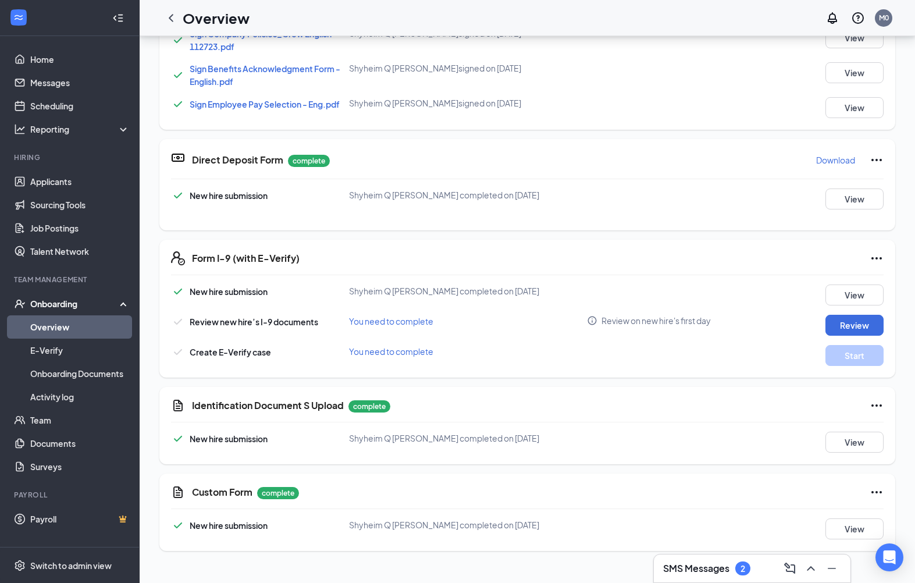
scroll to position [413, 0]
click at [856, 432] on button "View" at bounding box center [854, 442] width 58 height 21
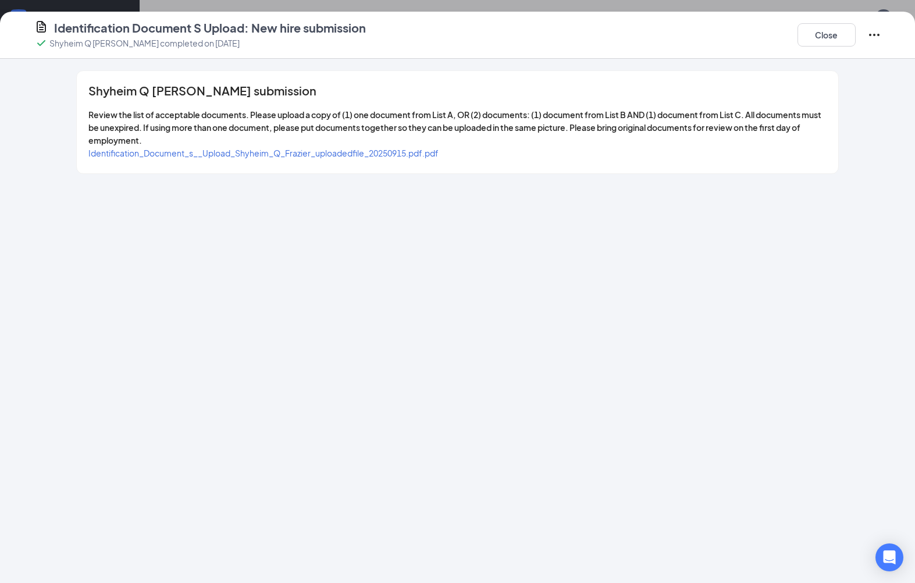
click at [219, 150] on span "Identification_Document_s__Upload_Shyheim_Q_Frazier_uploadedfile_20250915.pdf.p…" at bounding box center [263, 153] width 350 height 10
click at [884, 27] on div "Identification Document S Upload: New hire submission Shyheim Q Frazier complet…" at bounding box center [457, 35] width 893 height 30
click at [883, 24] on div "Identification Document S Upload: New hire submission Shyheim Q Frazier complet…" at bounding box center [457, 35] width 893 height 30
click at [877, 41] on icon "Ellipses" at bounding box center [874, 35] width 14 height 14
click at [885, 24] on div "Identification Document S Upload: New hire submission Shyheim Q Frazier complet…" at bounding box center [457, 35] width 893 height 30
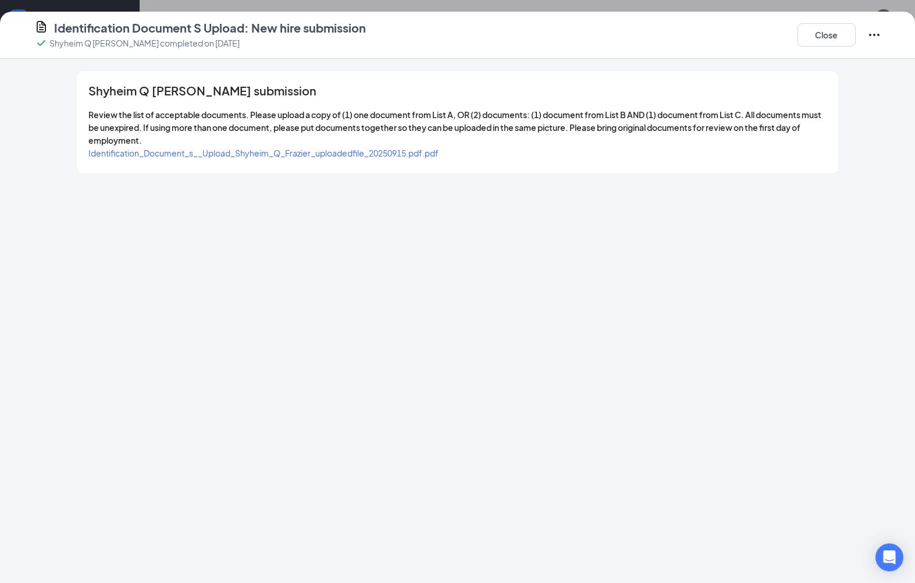
click at [885, 23] on div "Identification Document S Upload: New hire submission Shyheim Q Frazier complet…" at bounding box center [457, 35] width 893 height 30
click at [870, 41] on icon "Ellipses" at bounding box center [874, 35] width 14 height 14
click at [855, 64] on button "Restart" at bounding box center [846, 58] width 47 height 19
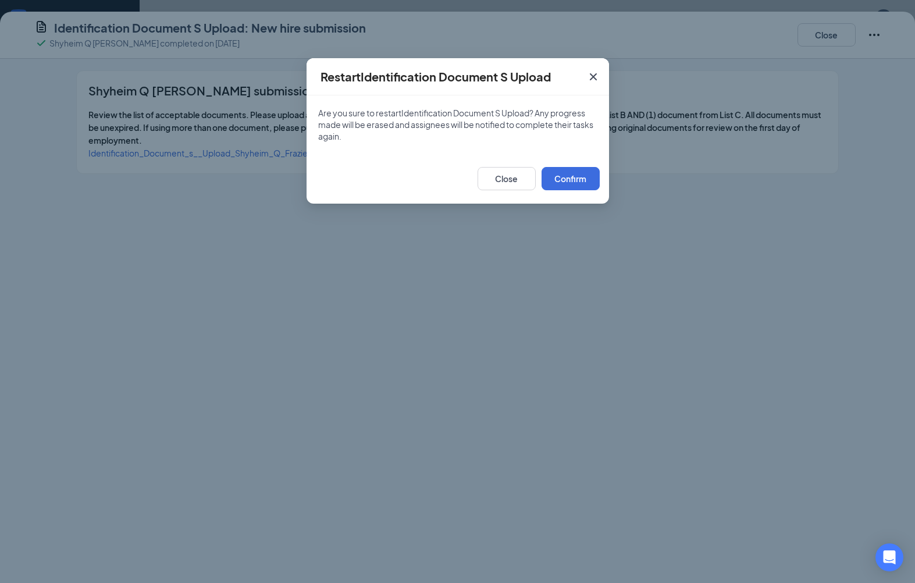
click at [565, 186] on button "Confirm" at bounding box center [570, 178] width 58 height 23
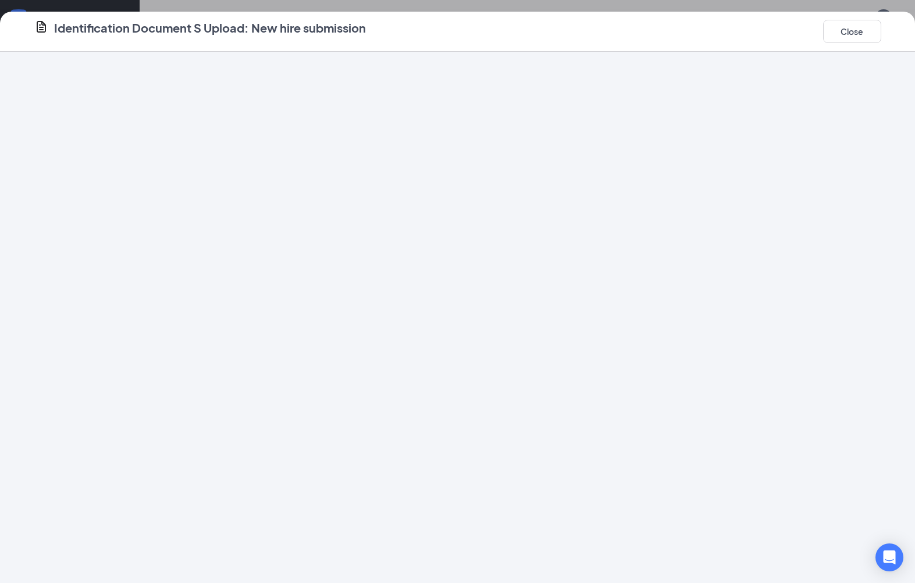
click at [845, 41] on button "Close" at bounding box center [852, 31] width 58 height 23
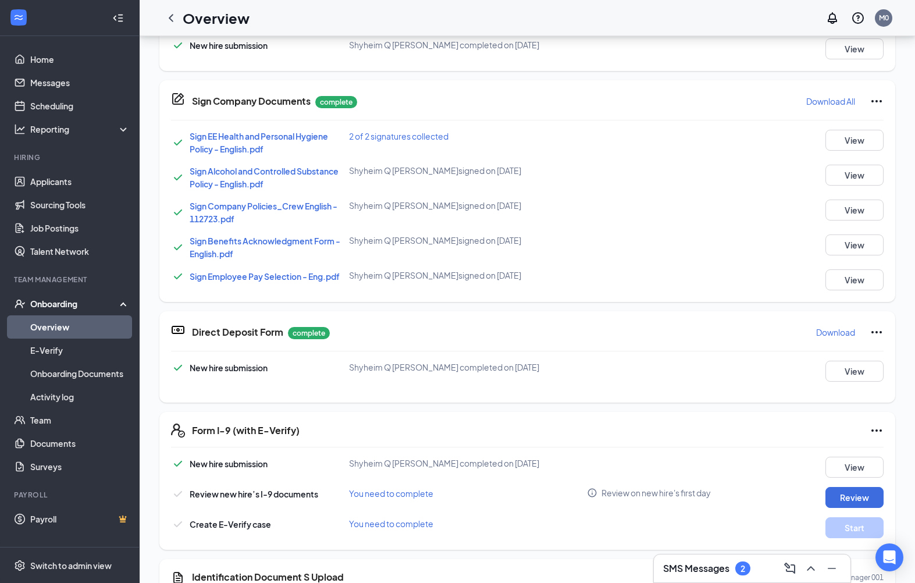
scroll to position [413, 0]
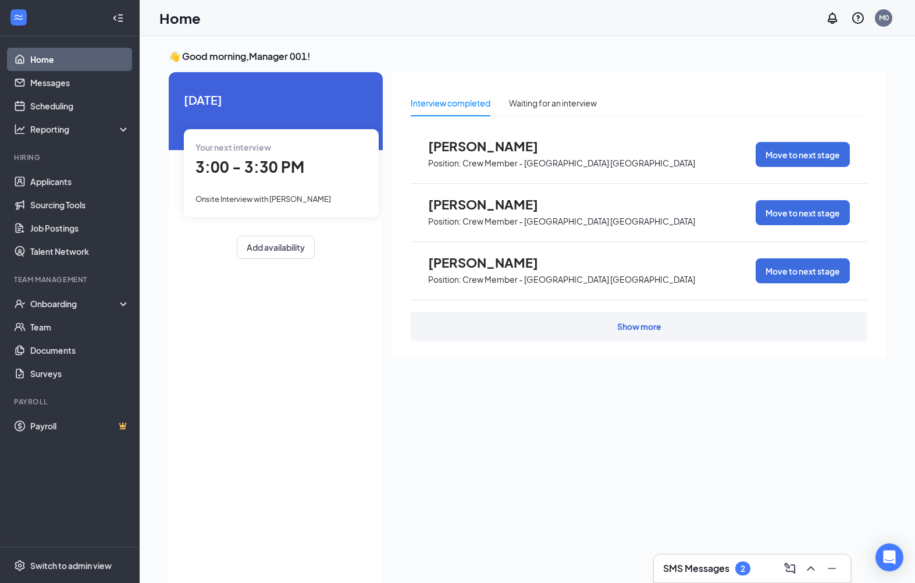
click at [56, 184] on link "Applicants" at bounding box center [79, 181] width 99 height 23
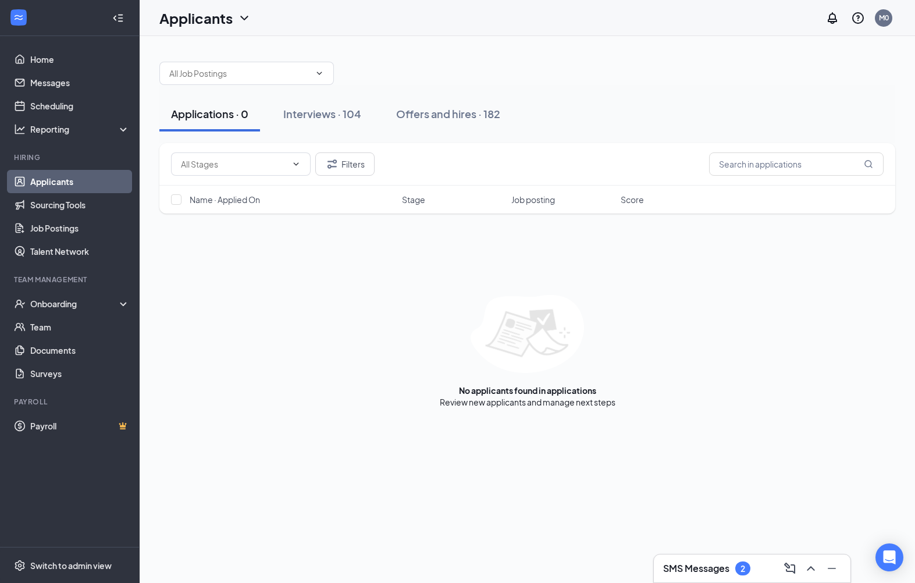
click at [468, 115] on div "Offers and hires · 182" at bounding box center [448, 113] width 104 height 15
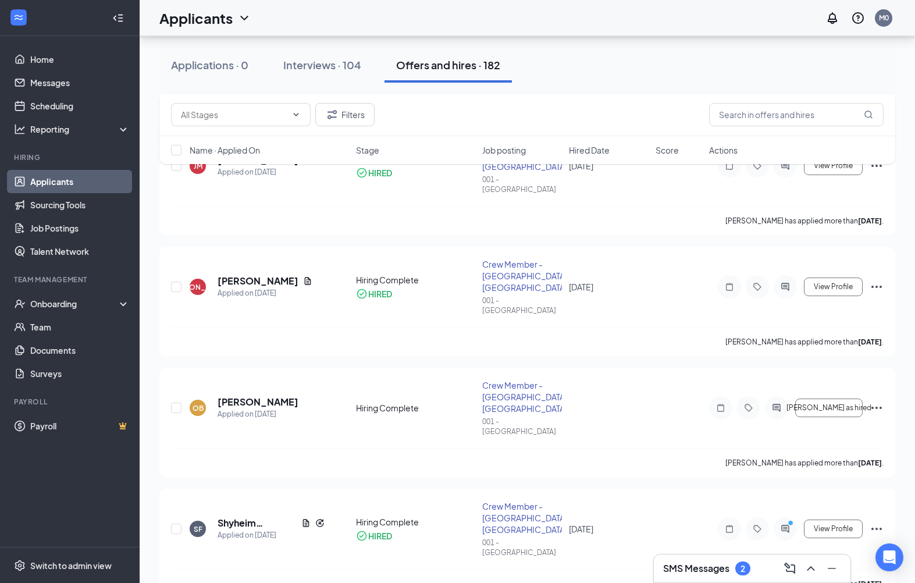
scroll to position [705, 0]
click at [786, 518] on icon "PrimaryDot" at bounding box center [792, 522] width 14 height 9
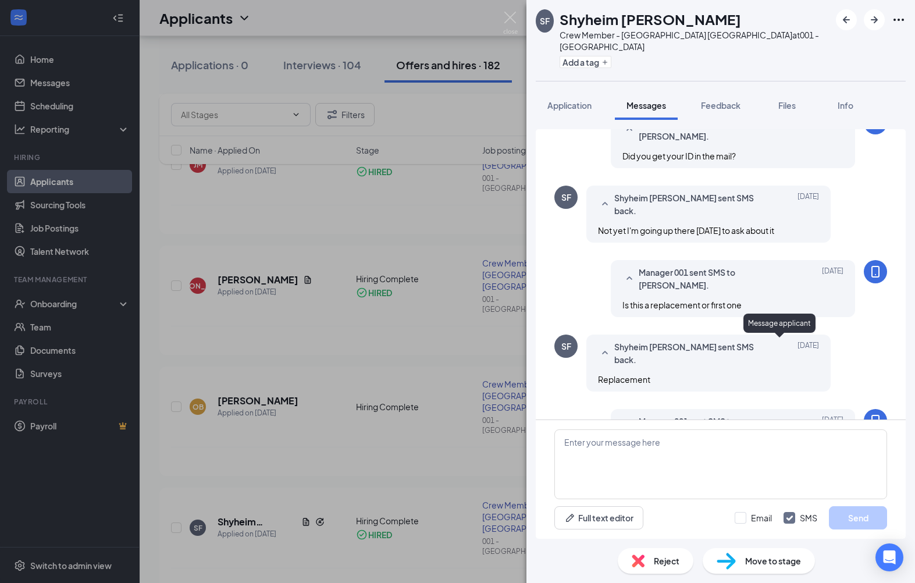
scroll to position [15, 0]
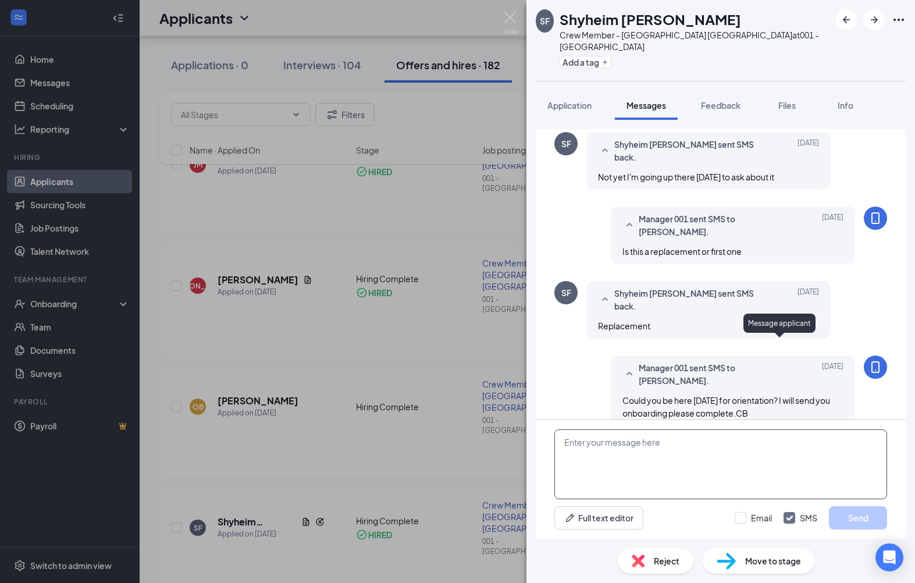
click at [618, 479] on textarea at bounding box center [720, 464] width 333 height 70
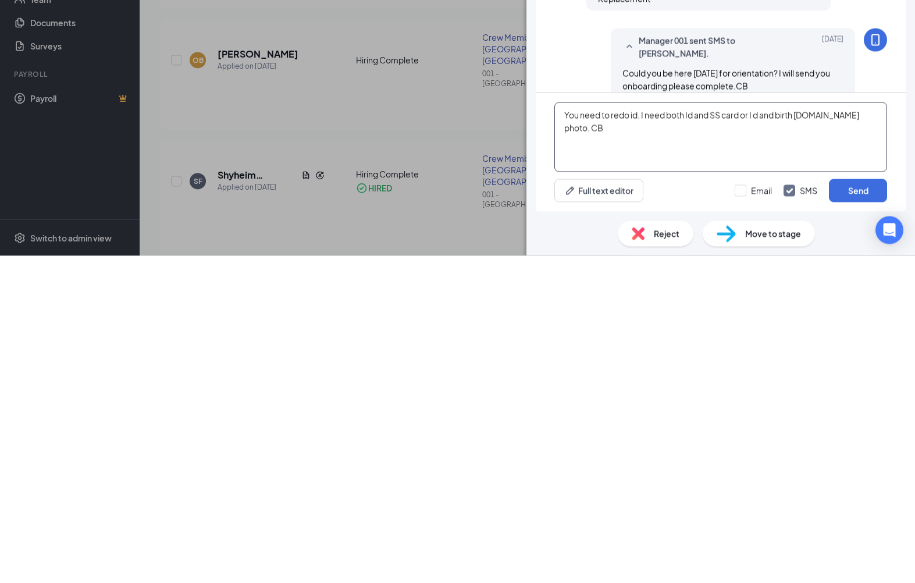
type textarea "You need to redo id. I need both Id and SS card or I d and birth certificate.On…"
click at [847, 506] on button "Send" at bounding box center [858, 517] width 58 height 23
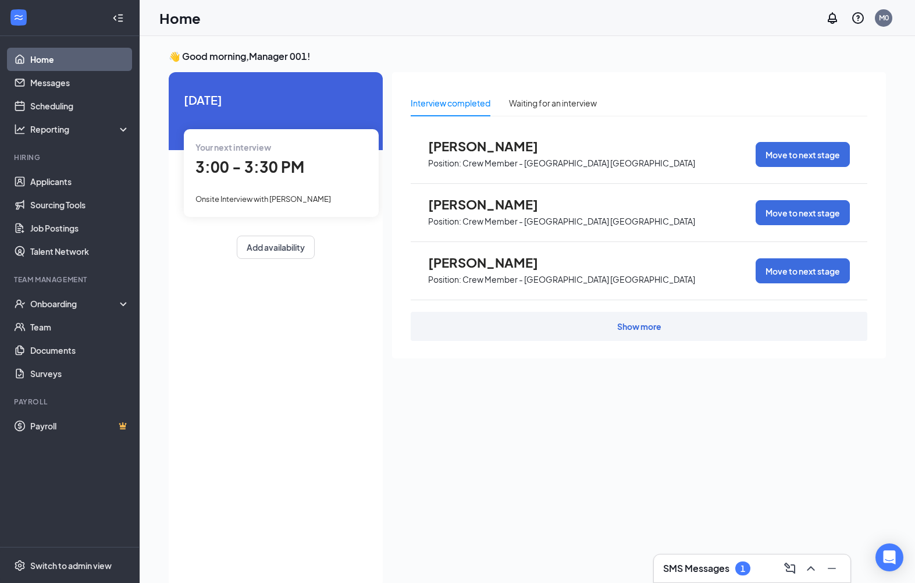
click at [37, 301] on div "Onboarding" at bounding box center [75, 304] width 90 height 12
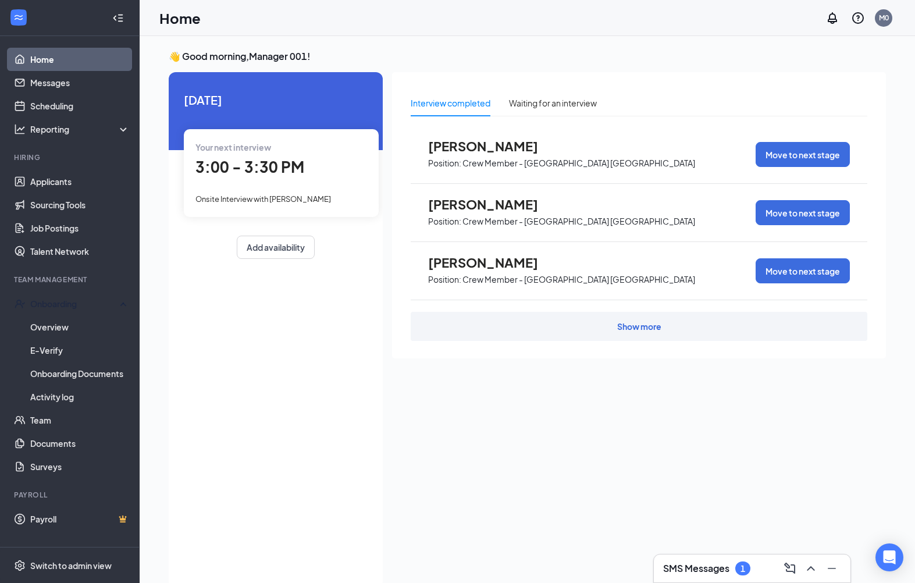
click at [37, 327] on link "Overview" at bounding box center [79, 326] width 99 height 23
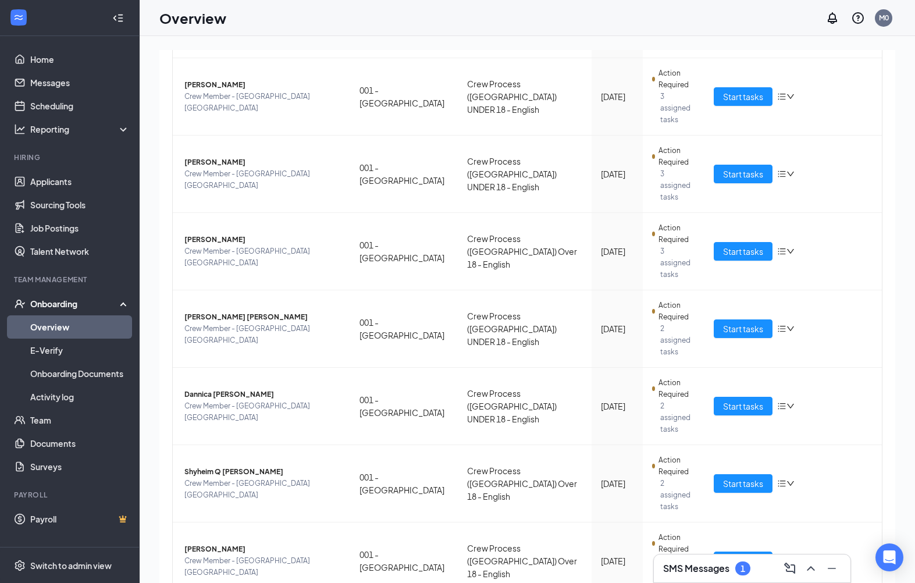
scroll to position [227, 0]
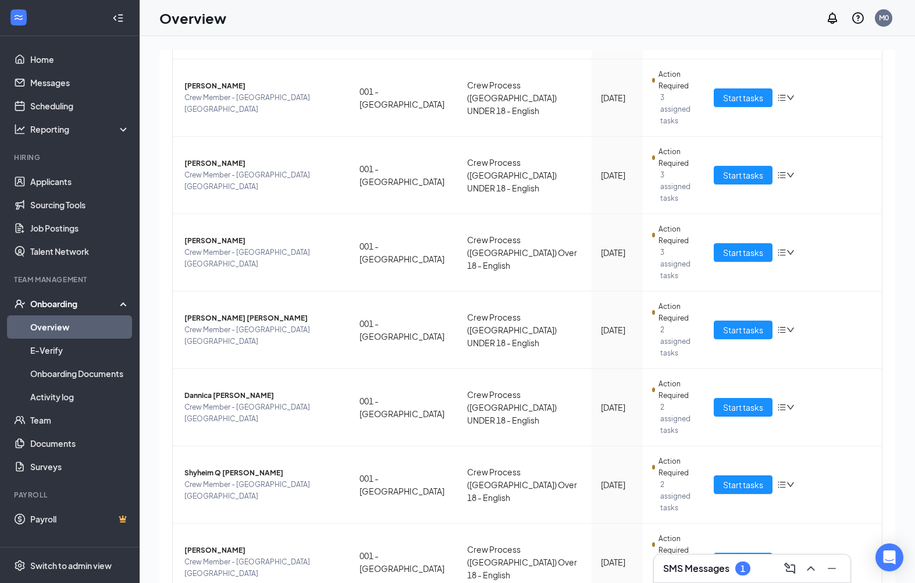
click at [739, 555] on span "Start tasks" at bounding box center [743, 561] width 40 height 13
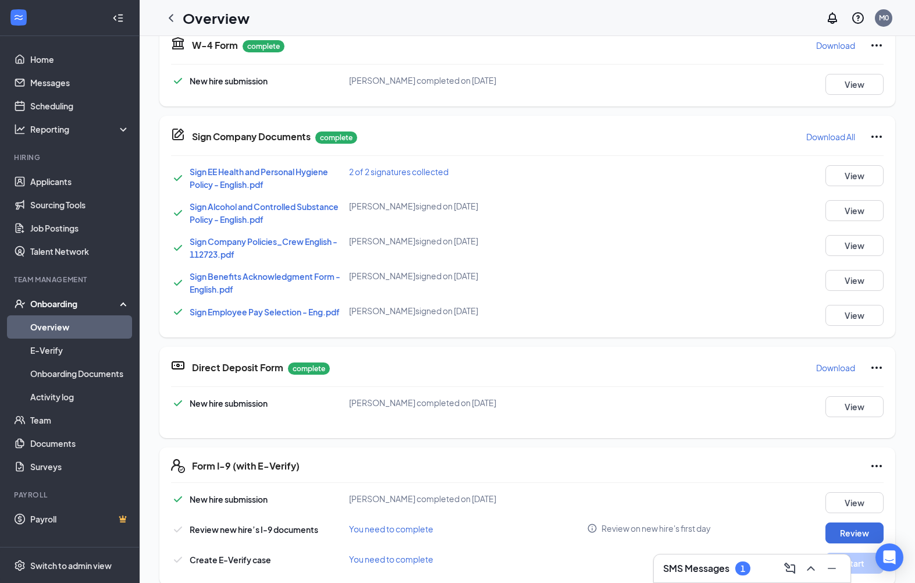
scroll to position [415, 0]
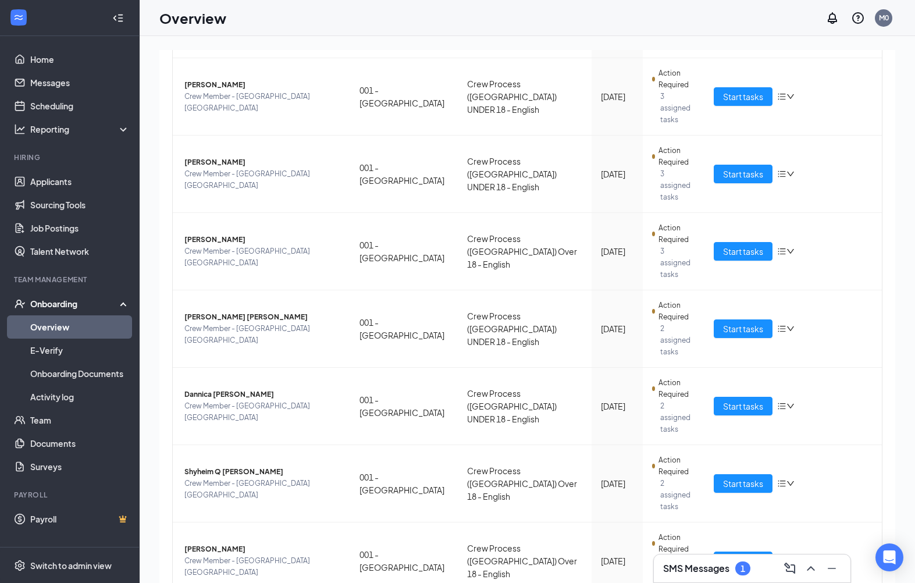
scroll to position [227, 0]
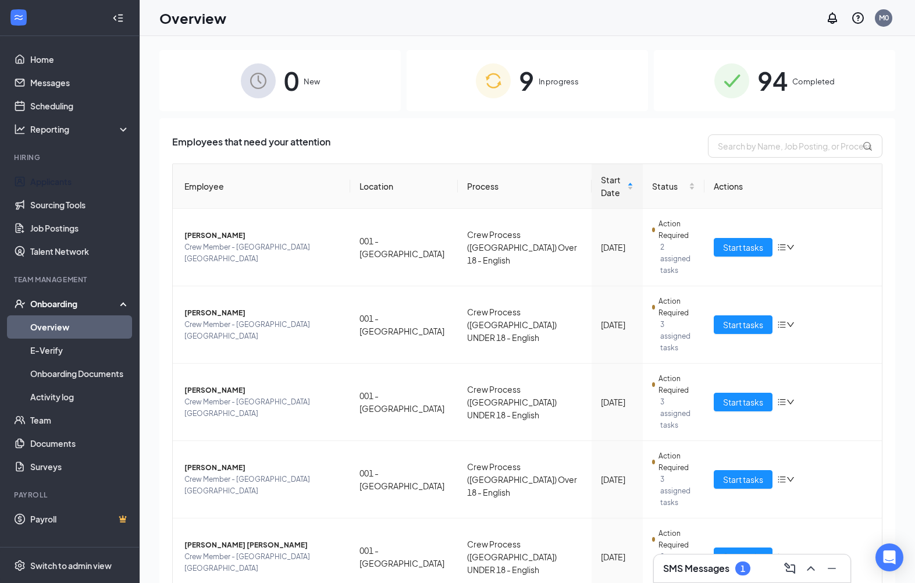
click at [54, 183] on link "Applicants" at bounding box center [79, 181] width 99 height 23
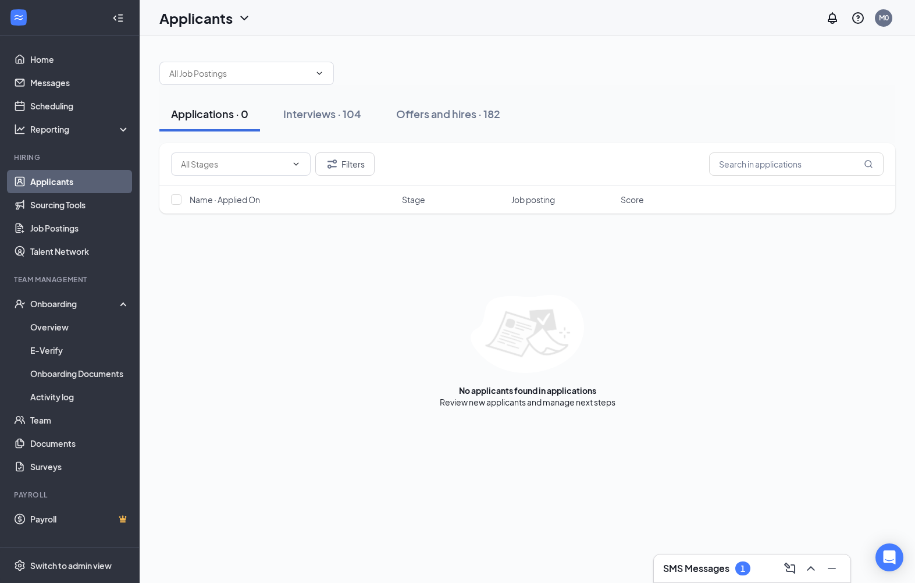
click at [481, 108] on div "Offers and hires · 182" at bounding box center [448, 113] width 104 height 15
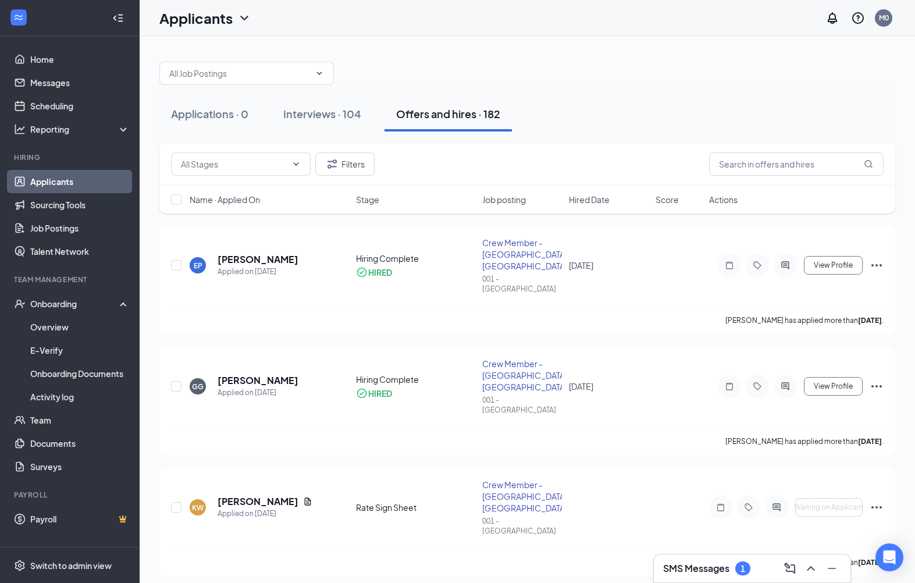
click at [822, 426] on div "[PERSON_NAME] has applied more than [DATE] ." at bounding box center [527, 440] width 712 height 29
click at [777, 375] on div at bounding box center [784, 386] width 23 height 23
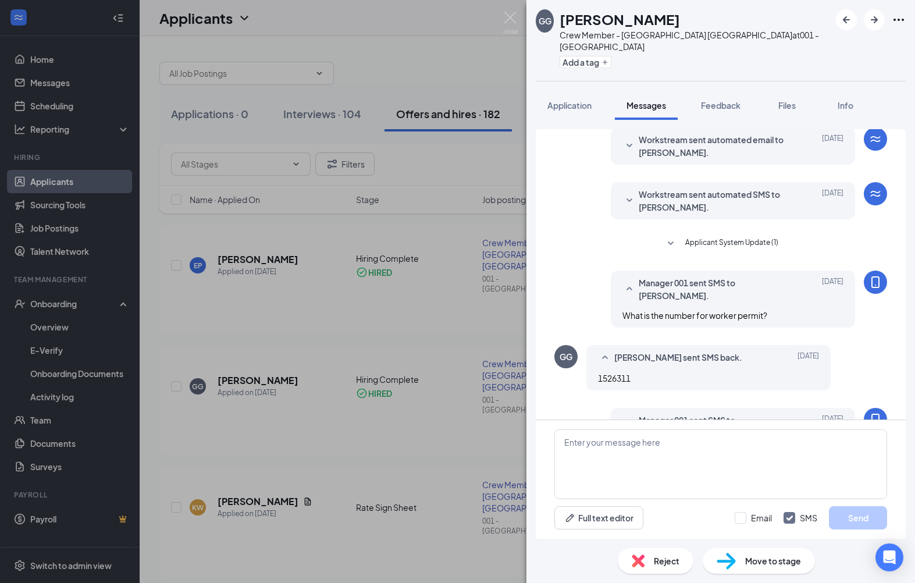
scroll to position [254, 0]
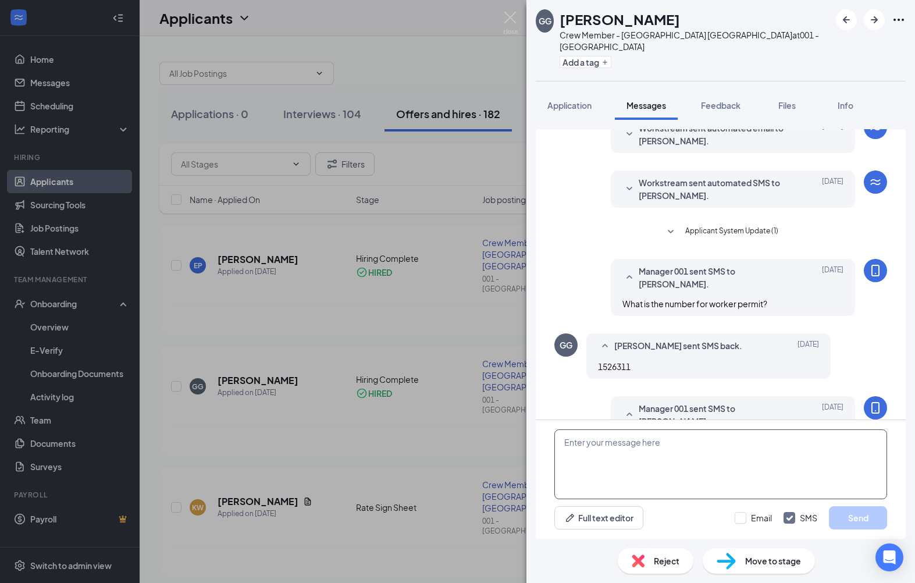
click at [662, 473] on textarea at bounding box center [720, 464] width 333 height 70
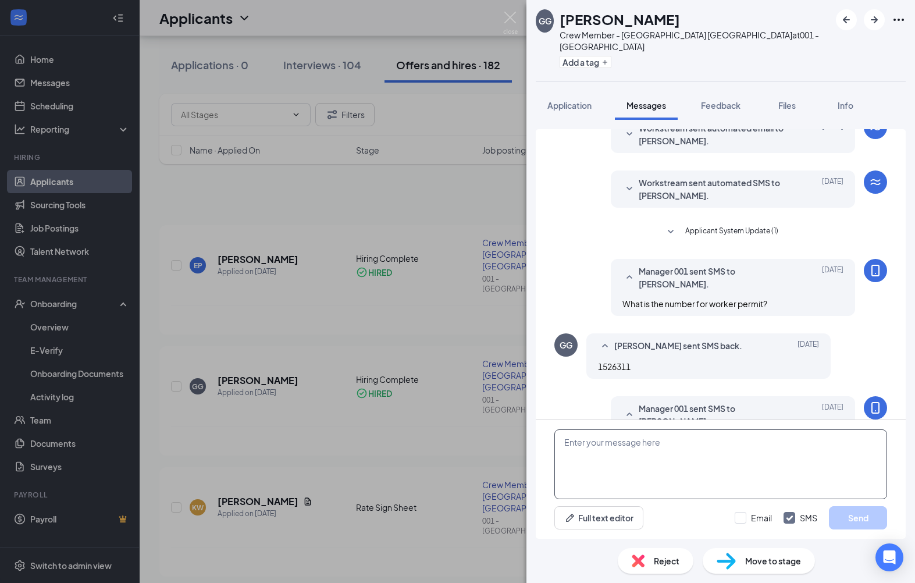
scroll to position [10, 0]
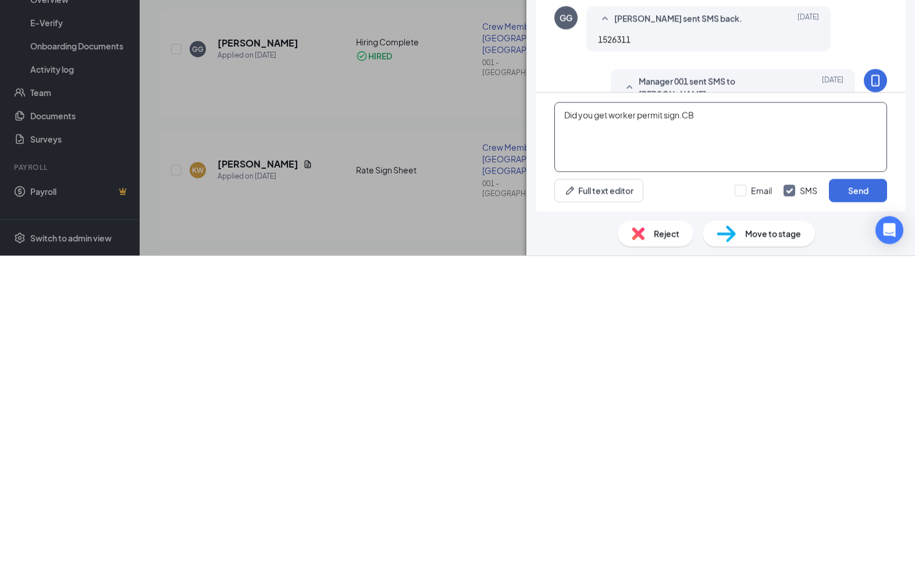
type textarea "Did you get worker permit sign.CB"
click at [865, 506] on button "Send" at bounding box center [858, 517] width 58 height 23
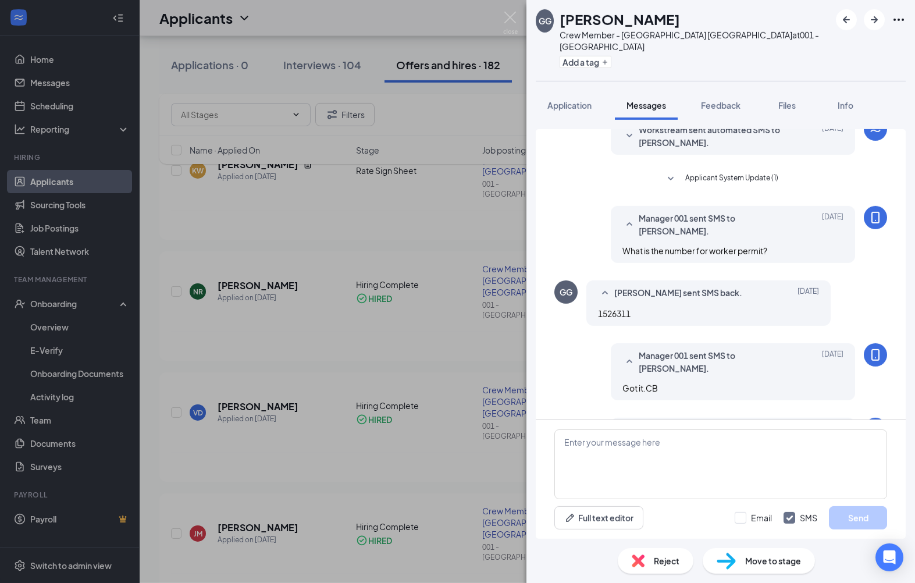
scroll to position [34, 0]
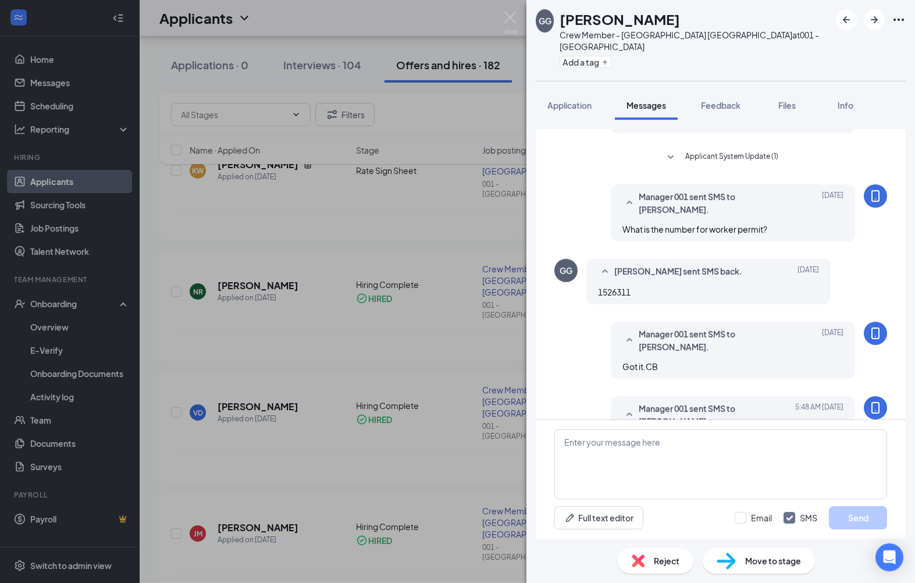
click at [422, 462] on div "GG [PERSON_NAME] Crew Member - Selma [GEOGRAPHIC_DATA] at 001 - Selma Add a tag…" at bounding box center [457, 291] width 915 height 583
